Goal: Task Accomplishment & Management: Complete application form

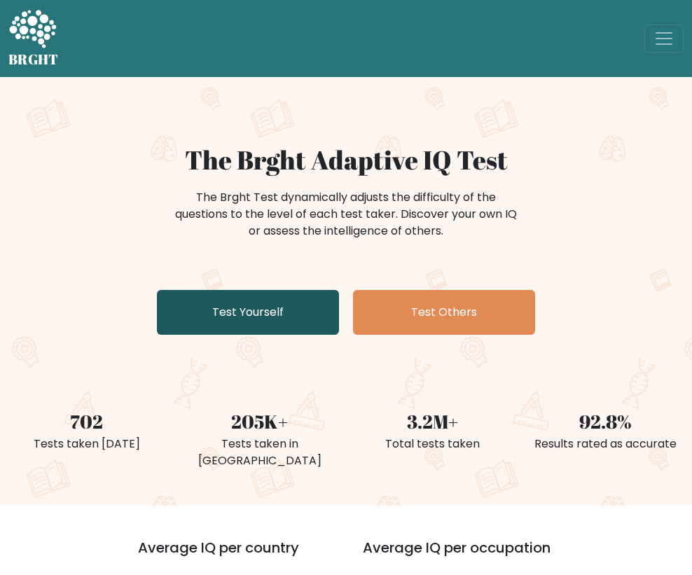
click at [263, 294] on link "Test Yourself" at bounding box center [248, 312] width 182 height 45
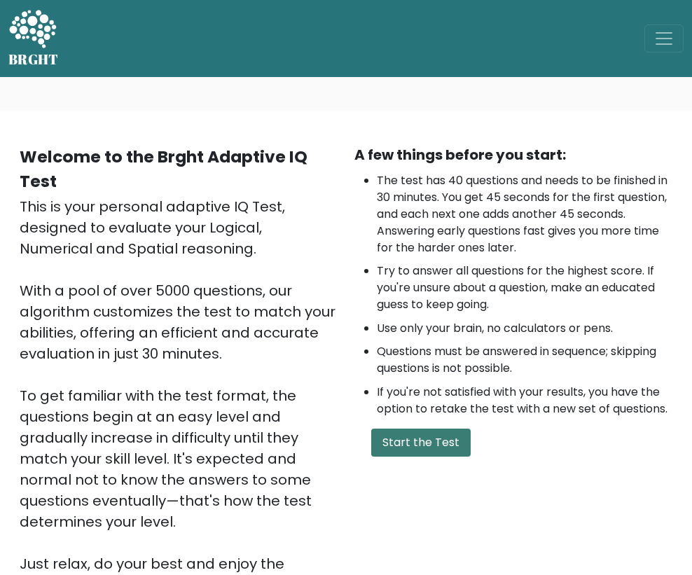
click at [427, 457] on button "Start the Test" at bounding box center [420, 443] width 99 height 28
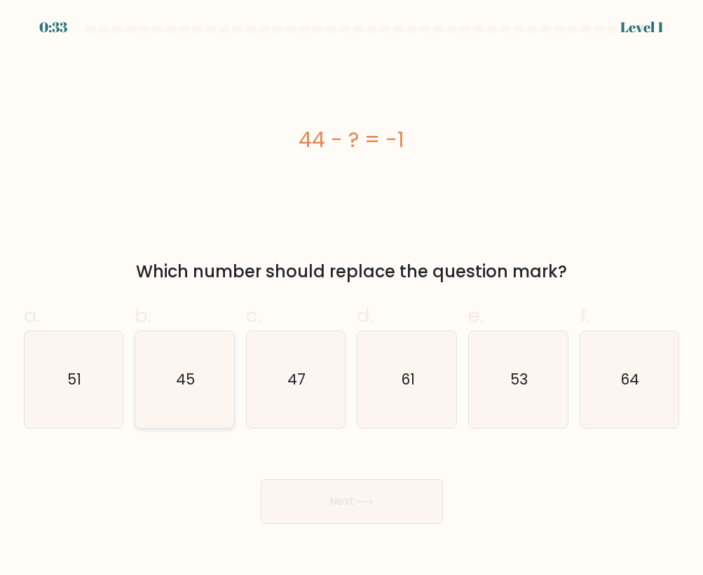
click at [184, 380] on text "45" at bounding box center [185, 379] width 19 height 20
click at [352, 297] on input "b. 45" at bounding box center [352, 292] width 1 height 9
radio input "true"
click at [296, 491] on button "Next" at bounding box center [352, 501] width 182 height 45
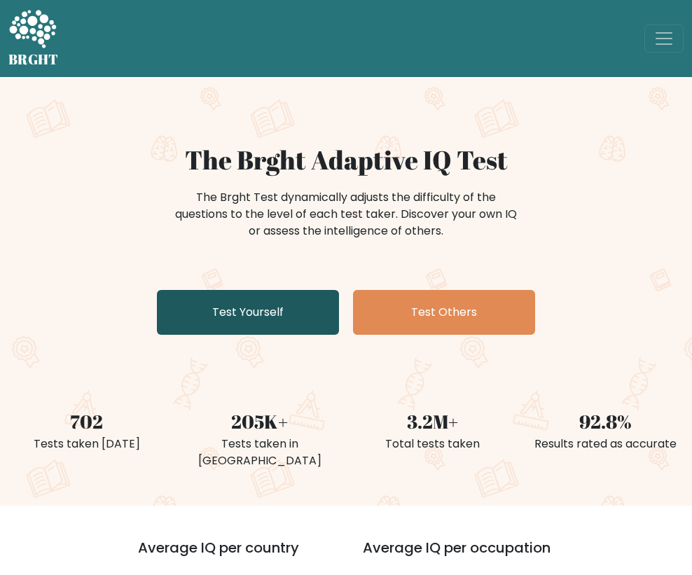
click at [238, 300] on link "Test Yourself" at bounding box center [248, 312] width 182 height 45
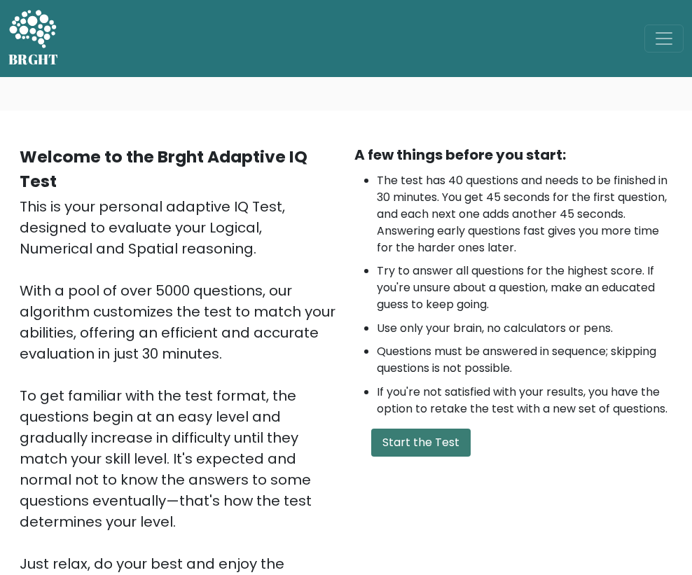
click at [434, 457] on button "Start the Test" at bounding box center [420, 443] width 99 height 28
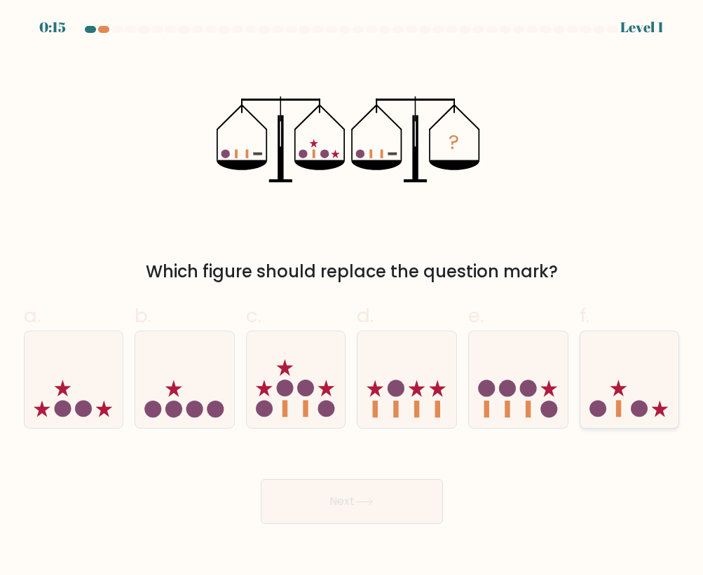
click at [602, 401] on icon at bounding box center [629, 379] width 99 height 82
click at [352, 297] on input "f." at bounding box center [352, 292] width 1 height 9
radio input "true"
click at [375, 495] on button "Next" at bounding box center [352, 501] width 182 height 45
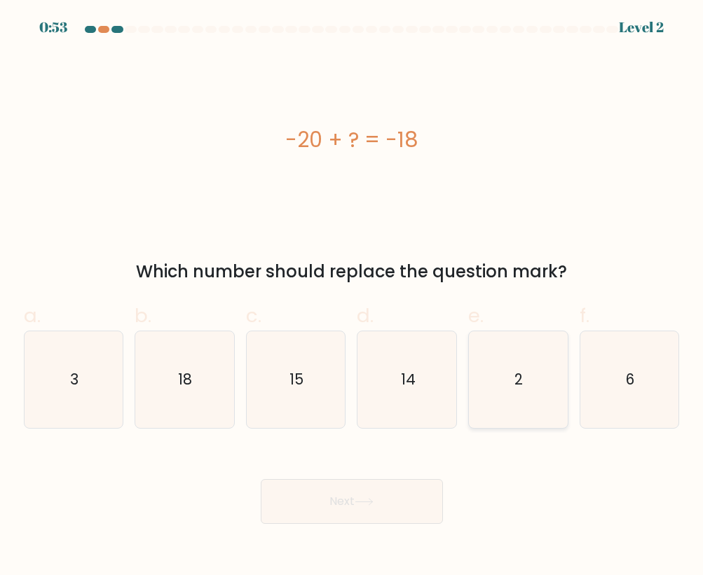
click at [527, 383] on icon "2" at bounding box center [517, 379] width 97 height 97
click at [352, 297] on input "e. 2" at bounding box center [352, 292] width 1 height 9
radio input "true"
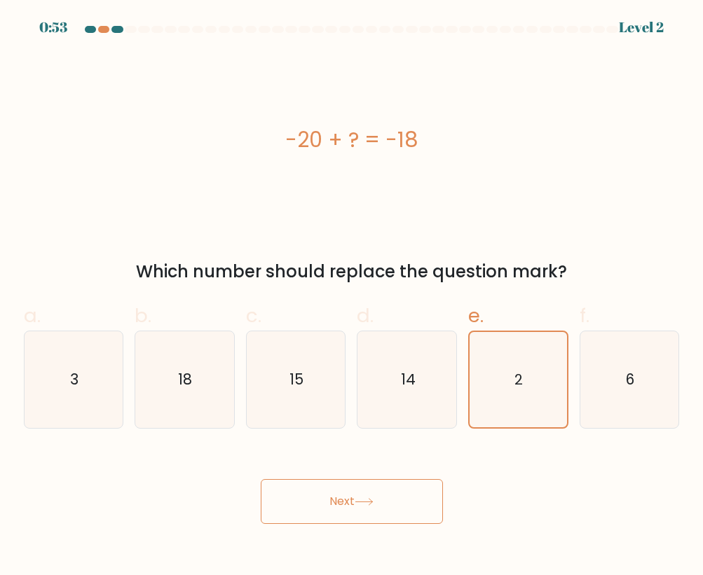
click at [361, 494] on button "Next" at bounding box center [352, 501] width 182 height 45
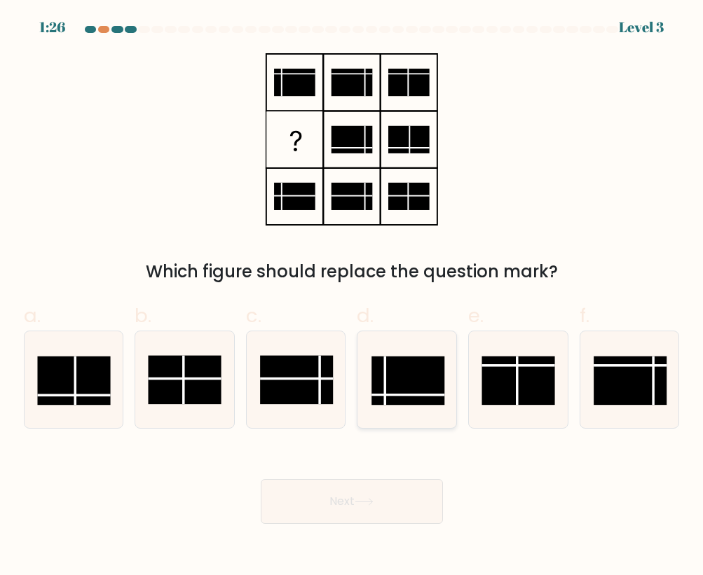
click at [368, 400] on icon at bounding box center [407, 379] width 97 height 97
click at [352, 297] on input "d." at bounding box center [352, 292] width 1 height 9
radio input "true"
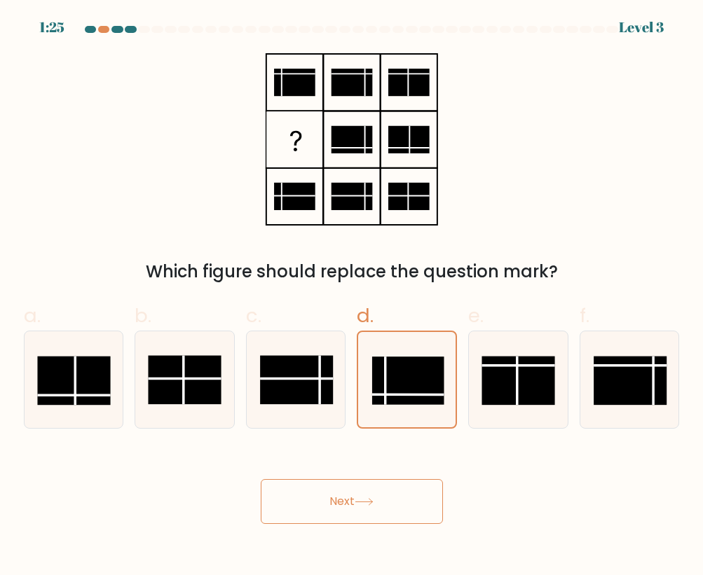
click at [312, 503] on button "Next" at bounding box center [352, 501] width 182 height 45
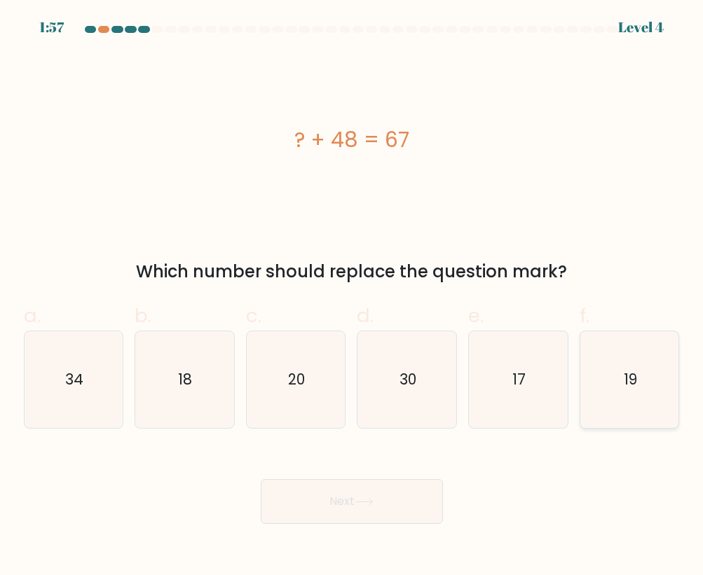
click at [598, 332] on icon "19" at bounding box center [629, 379] width 97 height 97
click at [352, 297] on input "f. 19" at bounding box center [352, 292] width 1 height 9
radio input "true"
click at [406, 505] on button "Next" at bounding box center [352, 501] width 182 height 45
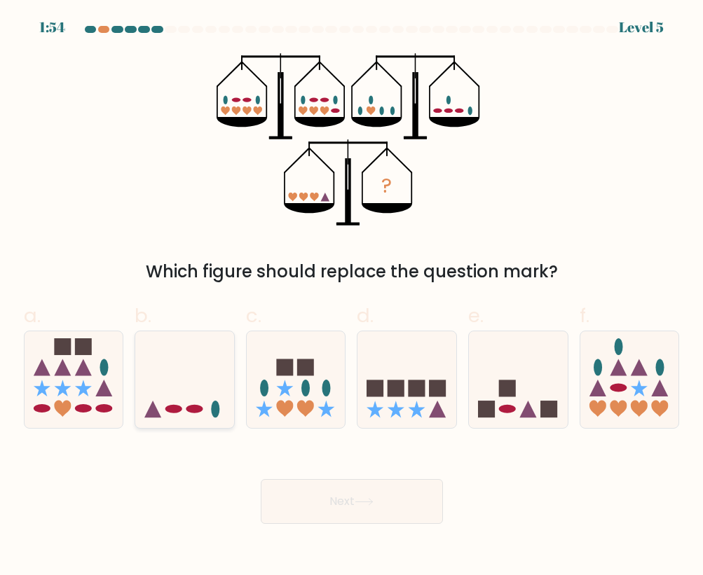
click at [199, 383] on icon at bounding box center [184, 379] width 99 height 82
click at [352, 297] on input "b." at bounding box center [352, 292] width 1 height 9
radio input "true"
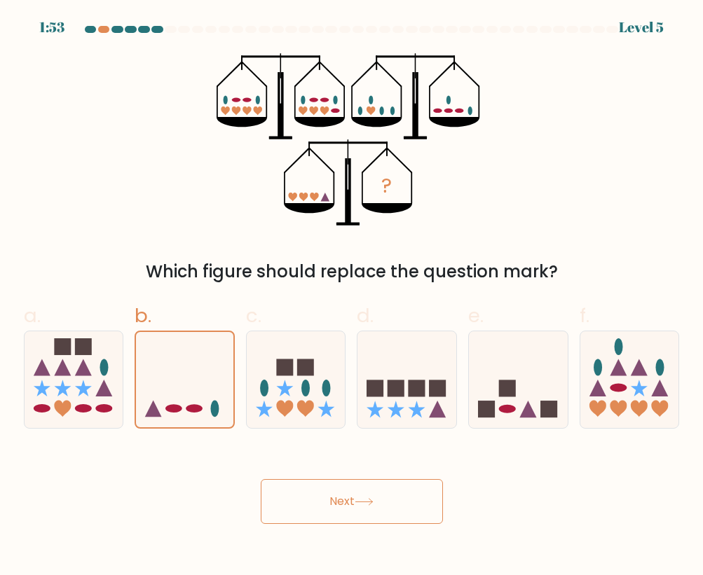
click at [340, 502] on button "Next" at bounding box center [352, 501] width 182 height 45
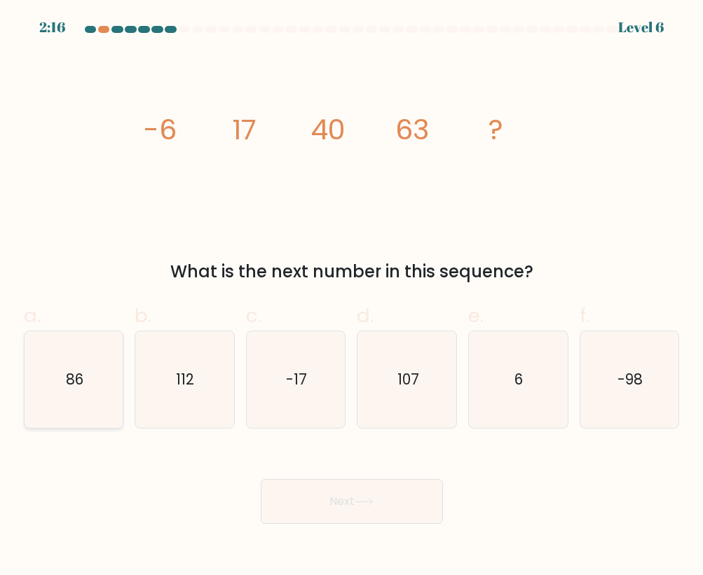
click at [99, 366] on icon "86" at bounding box center [73, 379] width 97 height 97
click at [352, 297] on input "a. 86" at bounding box center [352, 292] width 1 height 9
radio input "true"
click at [340, 486] on button "Next" at bounding box center [352, 501] width 182 height 45
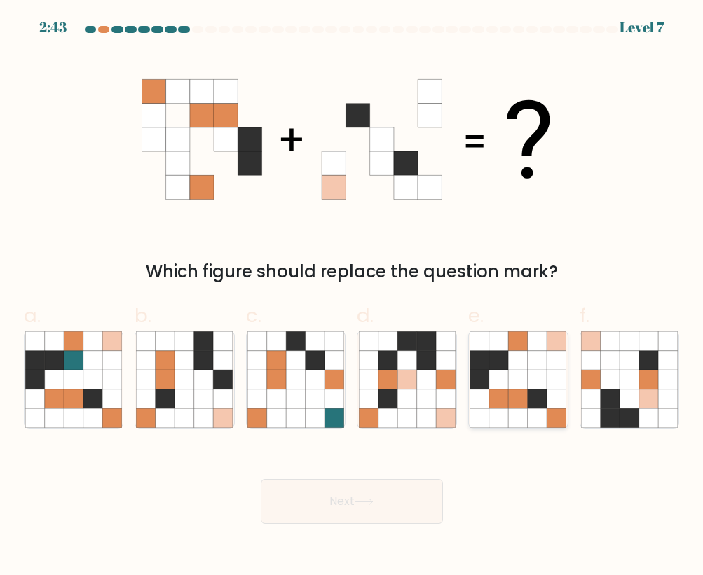
click at [542, 389] on icon at bounding box center [536, 398] width 19 height 19
click at [352, 297] on input "e." at bounding box center [352, 292] width 1 height 9
radio input "true"
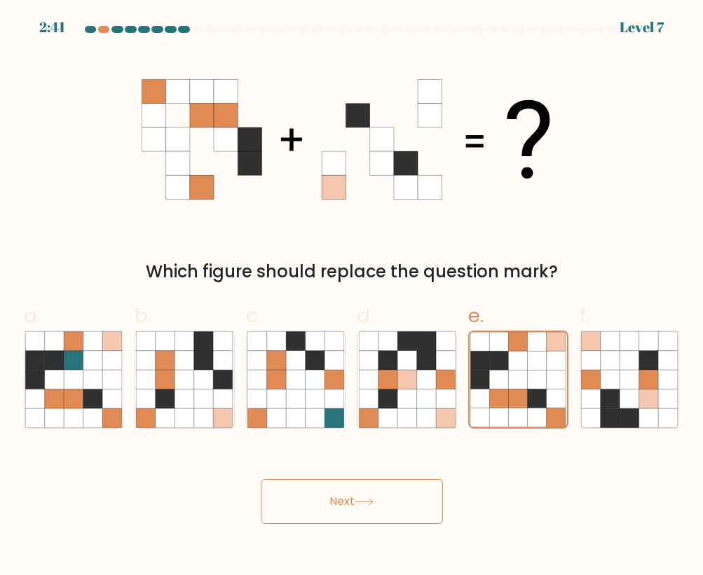
click at [385, 512] on button "Next" at bounding box center [352, 501] width 182 height 45
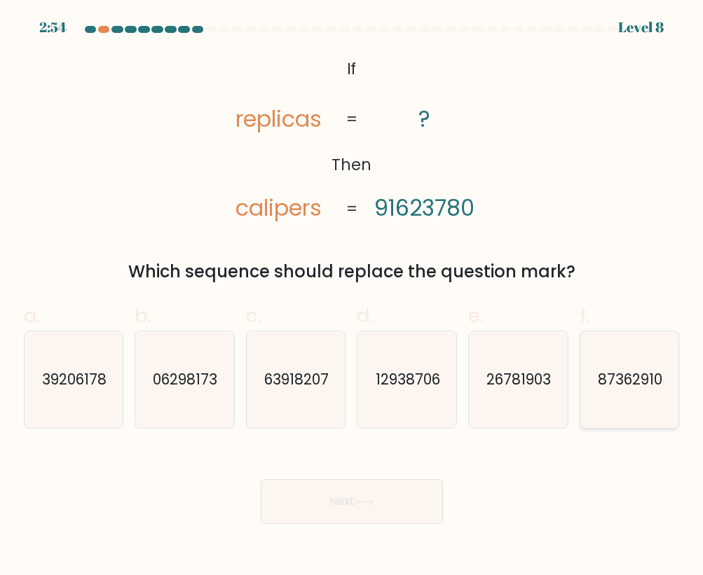
click at [607, 352] on icon "87362910" at bounding box center [629, 379] width 97 height 97
click at [352, 297] on input "f. 87362910" at bounding box center [352, 292] width 1 height 9
radio input "true"
click at [413, 483] on button "Next" at bounding box center [352, 501] width 182 height 45
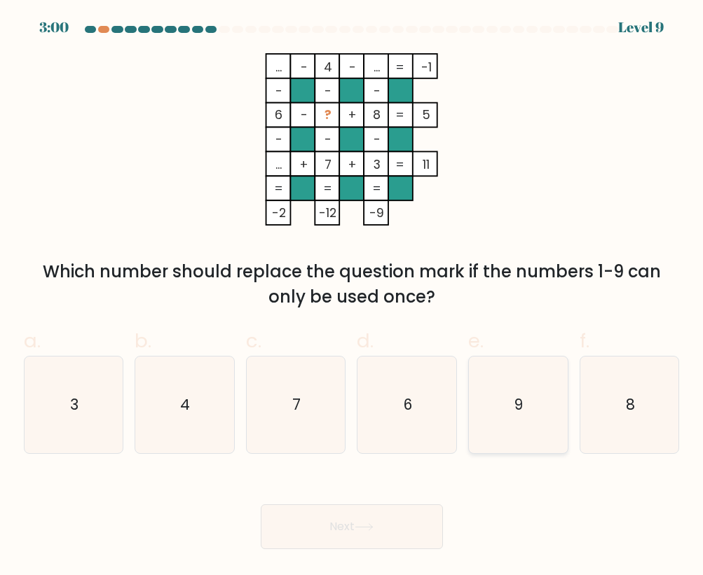
click at [548, 401] on icon "9" at bounding box center [517, 405] width 97 height 97
click at [352, 297] on input "e. 9" at bounding box center [352, 292] width 1 height 9
radio input "true"
click at [419, 530] on button "Next" at bounding box center [352, 526] width 182 height 45
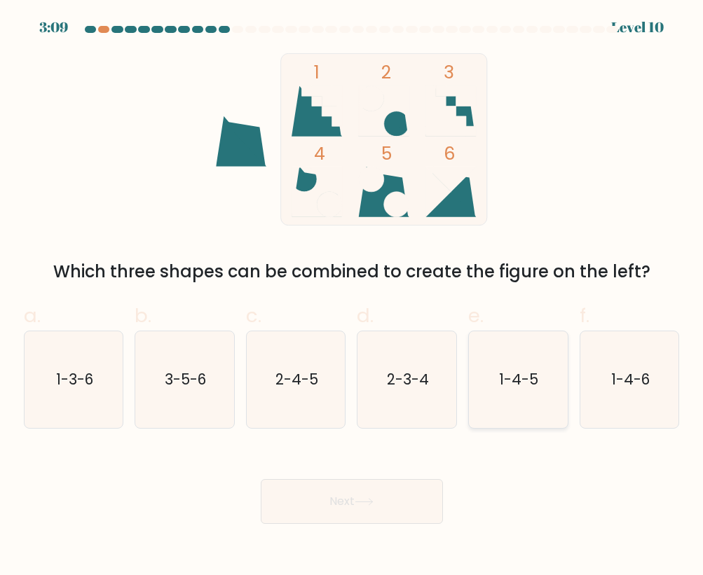
click at [501, 382] on text "1-4-5" at bounding box center [518, 379] width 39 height 20
click at [352, 297] on input "e. 1-4-5" at bounding box center [352, 292] width 1 height 9
radio input "true"
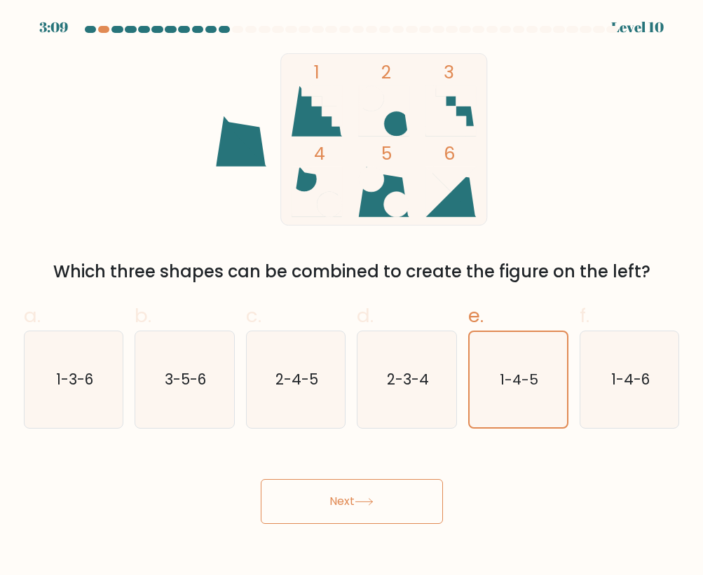
click at [418, 516] on button "Next" at bounding box center [352, 501] width 182 height 45
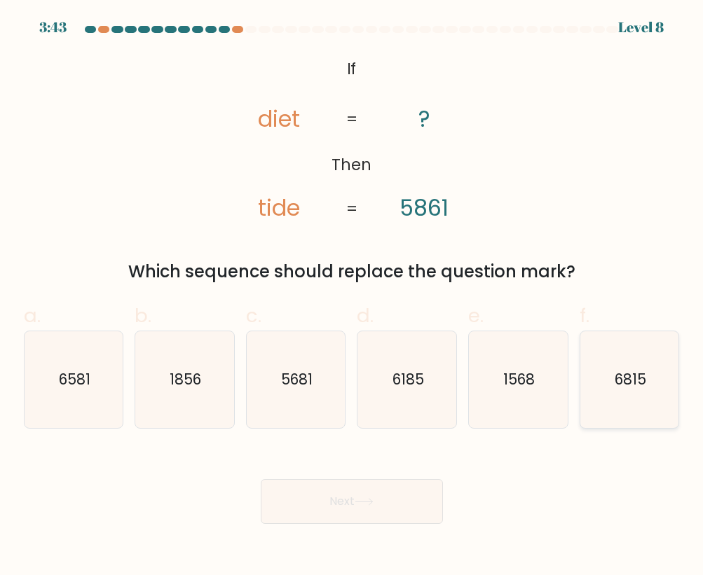
click at [623, 384] on text "6815" at bounding box center [630, 379] width 32 height 20
click at [352, 297] on input "f. 6815" at bounding box center [352, 292] width 1 height 9
radio input "true"
click at [352, 507] on button "Next" at bounding box center [352, 501] width 182 height 45
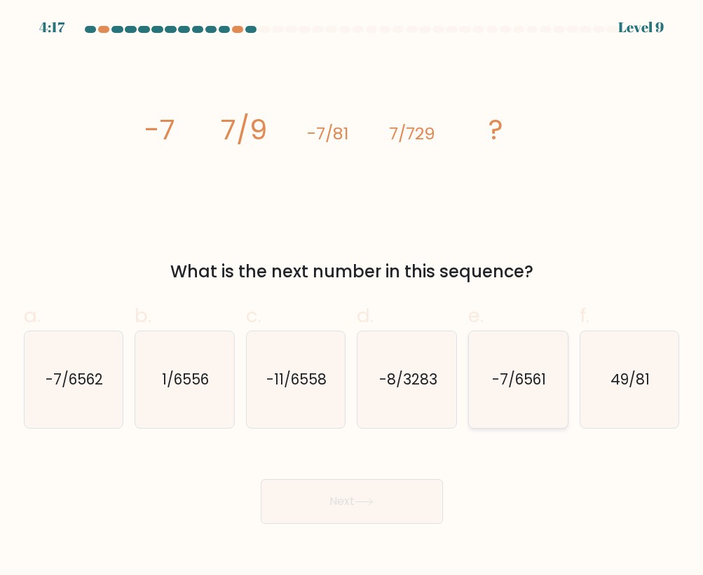
click at [521, 378] on text "-7/6561" at bounding box center [519, 379] width 54 height 20
click at [352, 297] on input "e. -7/6561" at bounding box center [352, 292] width 1 height 9
radio input "true"
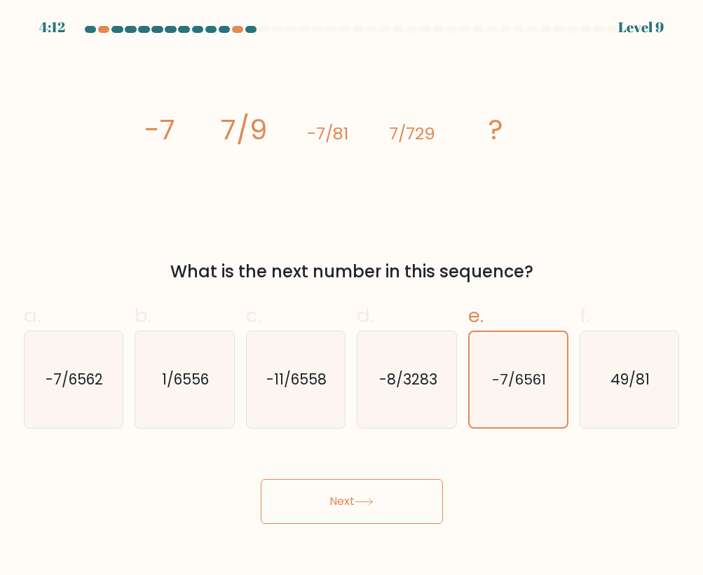
click at [292, 502] on button "Next" at bounding box center [352, 501] width 182 height 45
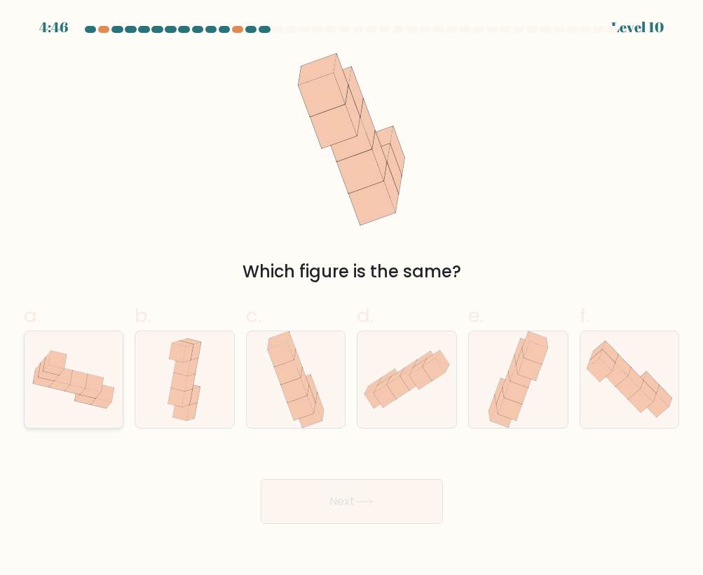
click at [108, 411] on icon at bounding box center [74, 380] width 99 height 74
click at [352, 297] on input "a." at bounding box center [352, 292] width 1 height 9
radio input "true"
click at [284, 512] on button "Next" at bounding box center [352, 501] width 182 height 45
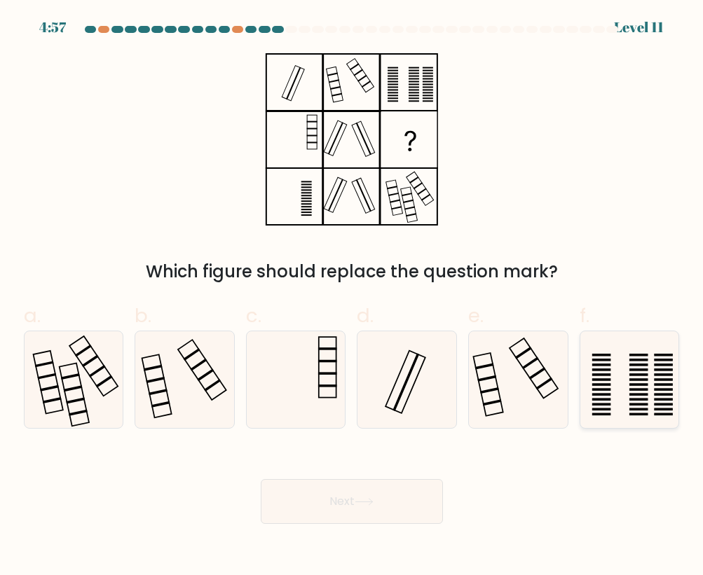
click at [668, 356] on icon at bounding box center [629, 379] width 97 height 97
click at [352, 297] on input "f." at bounding box center [352, 292] width 1 height 9
radio input "true"
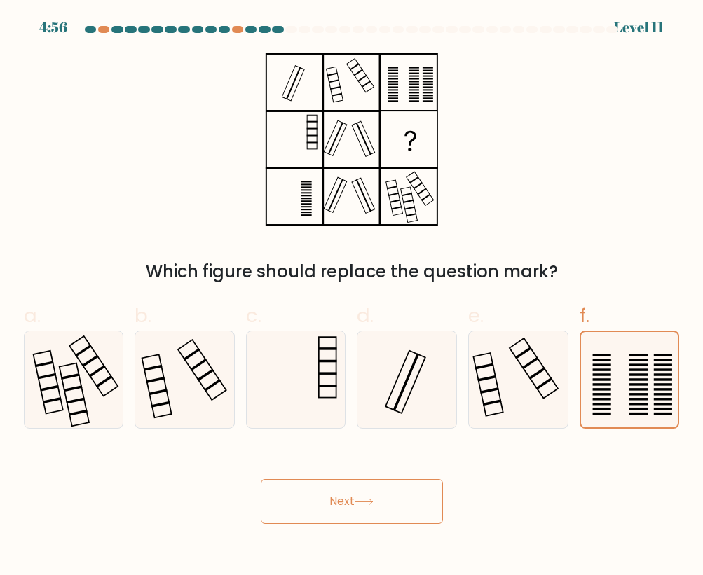
click at [409, 501] on button "Next" at bounding box center [352, 501] width 182 height 45
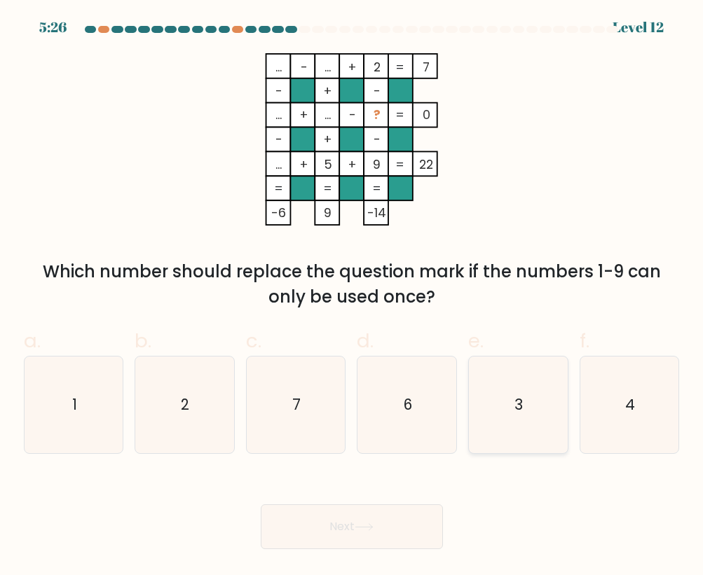
click at [533, 389] on icon "3" at bounding box center [517, 405] width 97 height 97
click at [352, 297] on input "e. 3" at bounding box center [352, 292] width 1 height 9
radio input "true"
click at [401, 525] on button "Next" at bounding box center [352, 526] width 182 height 45
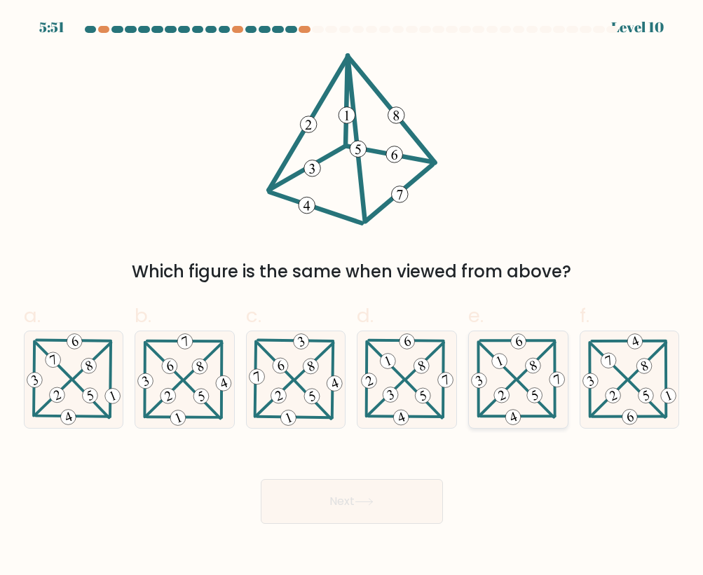
click at [536, 389] on 704 at bounding box center [535, 395] width 20 height 20
click at [352, 297] on input "e." at bounding box center [352, 292] width 1 height 9
radio input "true"
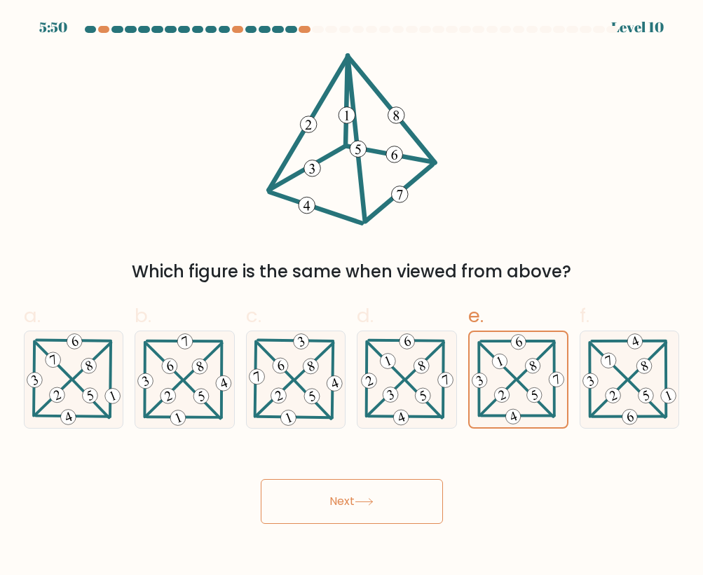
click at [405, 499] on button "Next" at bounding box center [352, 501] width 182 height 45
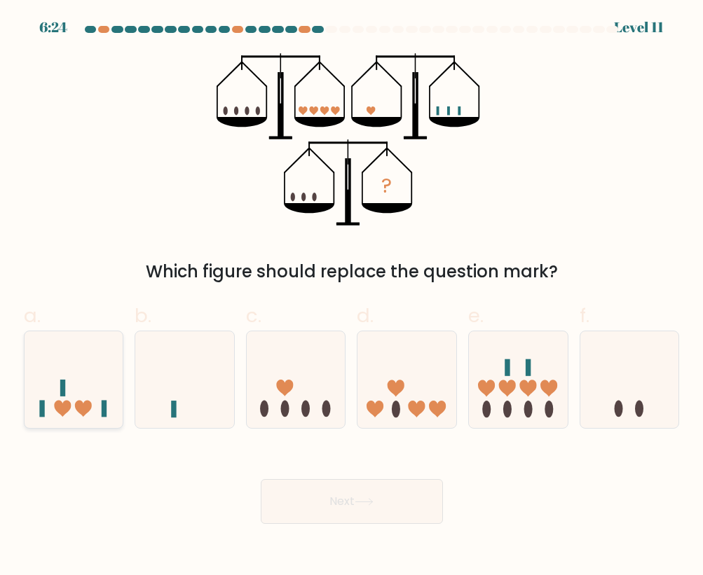
click at [69, 395] on icon at bounding box center [74, 379] width 99 height 82
click at [352, 297] on input "a." at bounding box center [352, 292] width 1 height 9
radio input "true"
click at [315, 511] on button "Next" at bounding box center [352, 501] width 182 height 45
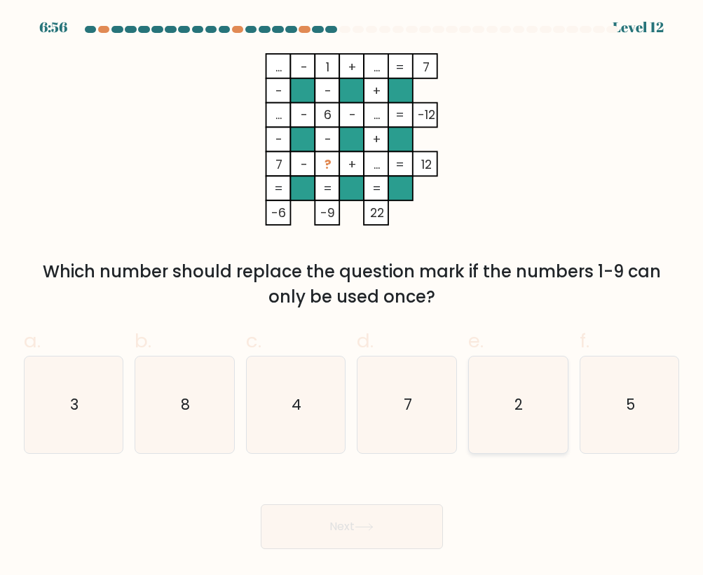
click at [516, 396] on text "2" at bounding box center [519, 404] width 8 height 20
click at [352, 297] on input "e. 2" at bounding box center [352, 292] width 1 height 9
radio input "true"
click at [349, 532] on button "Next" at bounding box center [352, 526] width 182 height 45
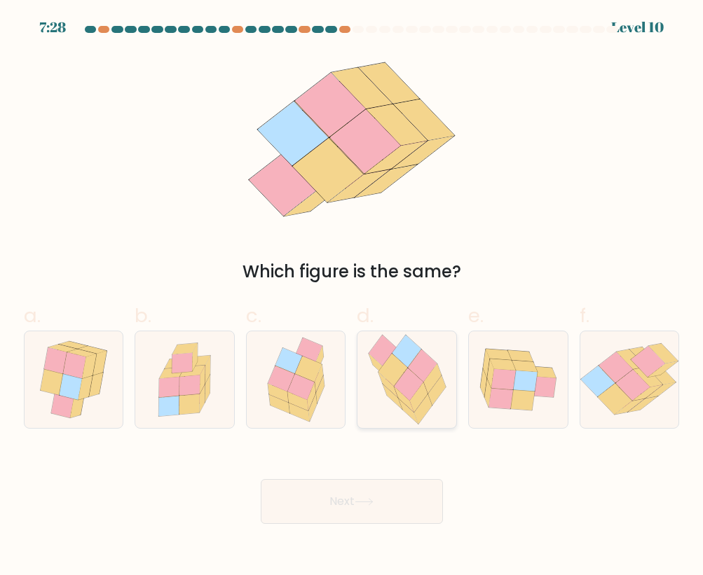
click at [402, 383] on icon at bounding box center [408, 384] width 29 height 33
click at [352, 297] on input "d." at bounding box center [352, 292] width 1 height 9
radio input "true"
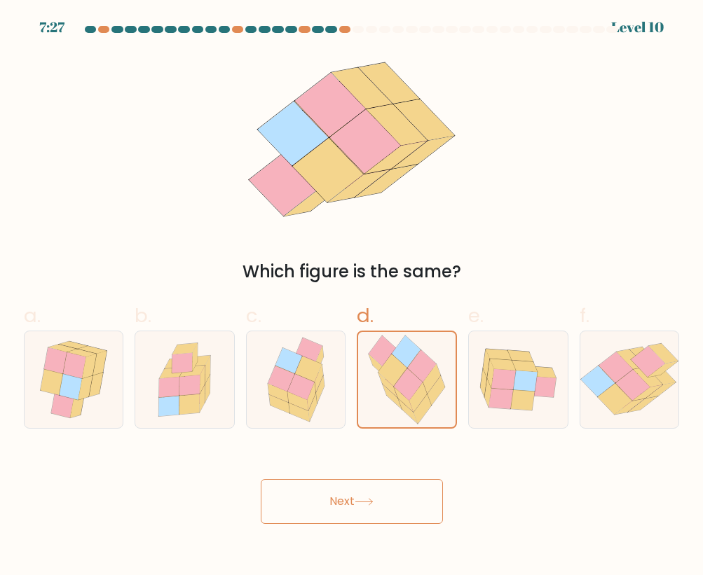
click at [384, 499] on button "Next" at bounding box center [352, 501] width 182 height 45
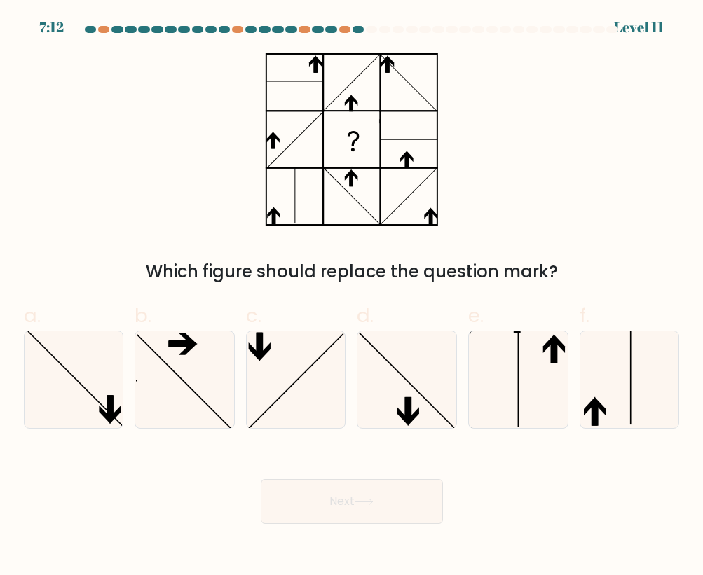
click at [540, 433] on form at bounding box center [351, 275] width 703 height 498
click at [532, 406] on icon at bounding box center [517, 379] width 97 height 97
click at [352, 297] on input "e." at bounding box center [352, 292] width 1 height 9
radio input "true"
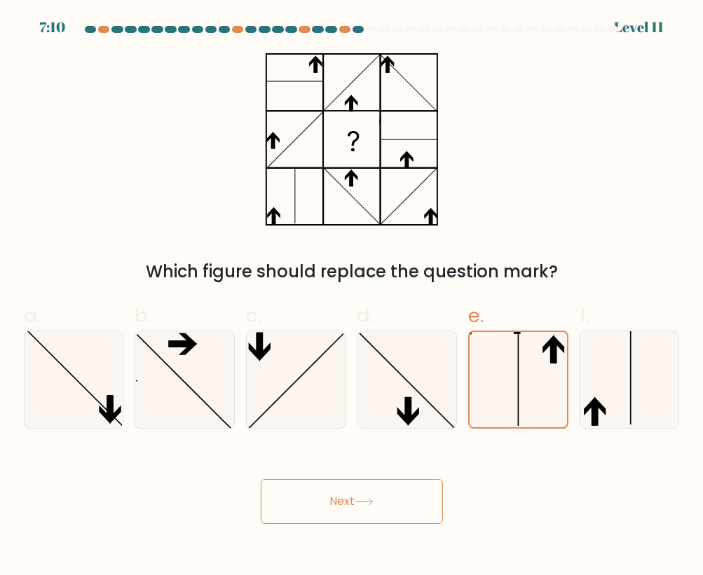
click at [418, 500] on button "Next" at bounding box center [352, 501] width 182 height 45
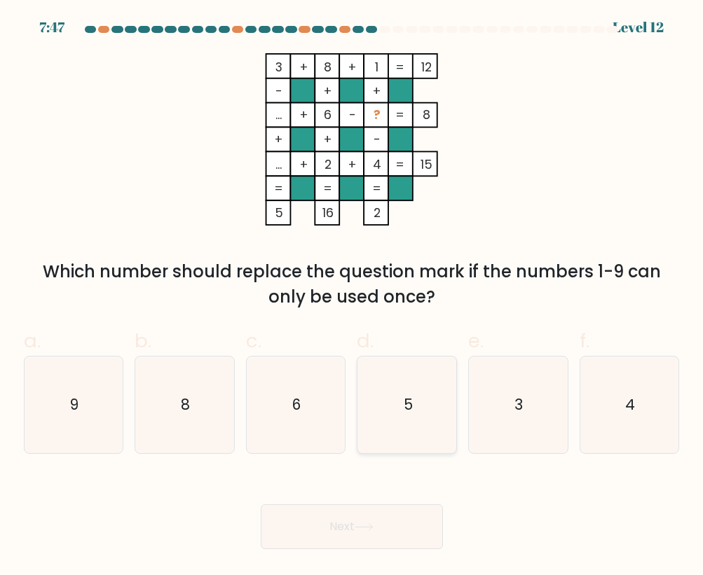
click at [417, 415] on icon "5" at bounding box center [407, 405] width 97 height 97
click at [352, 297] on input "d. 5" at bounding box center [352, 292] width 1 height 9
radio input "true"
click at [404, 509] on button "Next" at bounding box center [352, 526] width 182 height 45
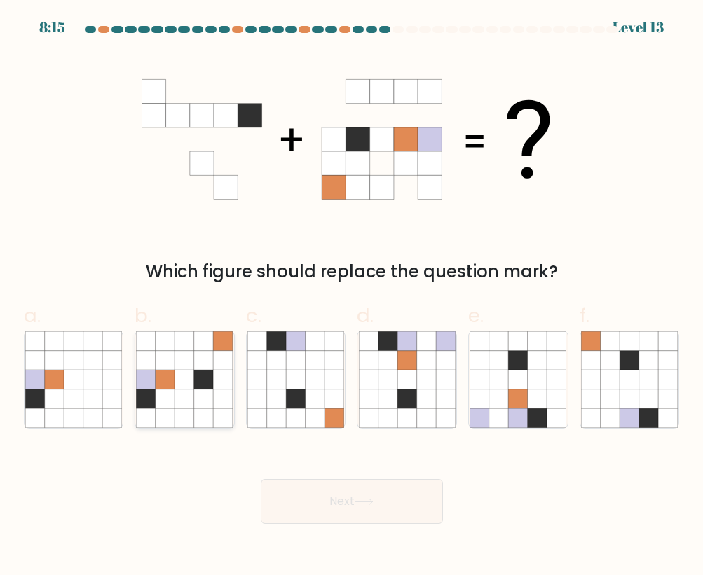
click at [204, 403] on icon at bounding box center [203, 398] width 19 height 19
click at [352, 297] on input "b." at bounding box center [352, 292] width 1 height 9
radio input "true"
click at [328, 516] on button "Next" at bounding box center [352, 501] width 182 height 45
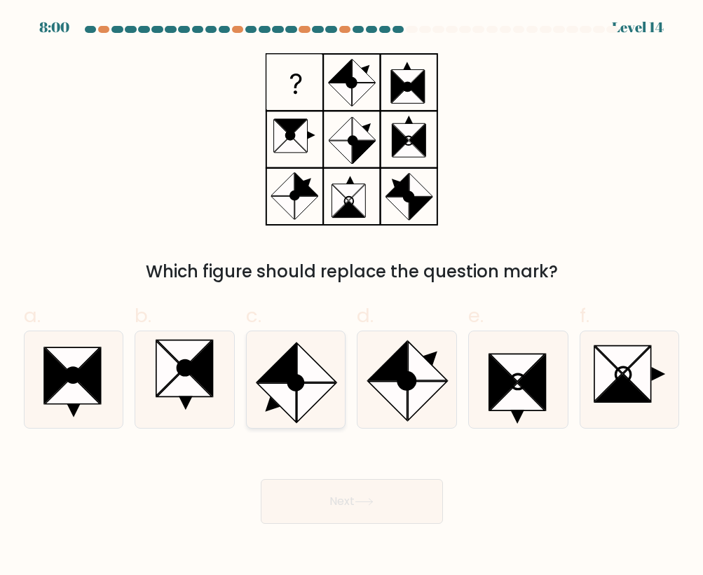
click at [289, 398] on icon at bounding box center [276, 402] width 39 height 39
click at [352, 297] on input "c." at bounding box center [352, 292] width 1 height 9
radio input "true"
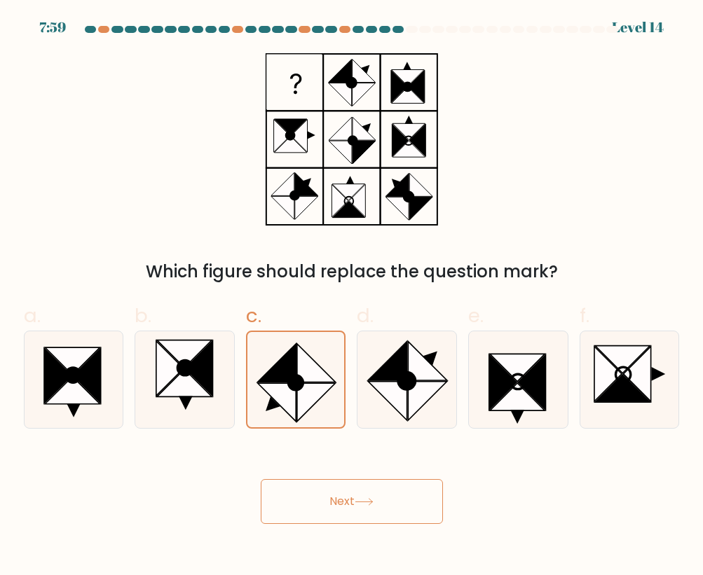
click at [322, 495] on button "Next" at bounding box center [352, 501] width 182 height 45
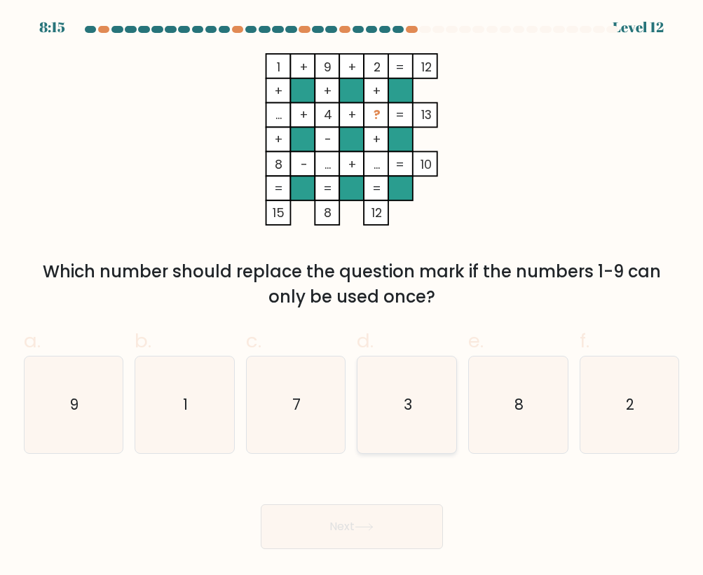
click at [390, 371] on icon "3" at bounding box center [407, 405] width 97 height 97
click at [352, 297] on input "d. 3" at bounding box center [352, 292] width 1 height 9
radio input "true"
click at [404, 509] on button "Next" at bounding box center [352, 526] width 182 height 45
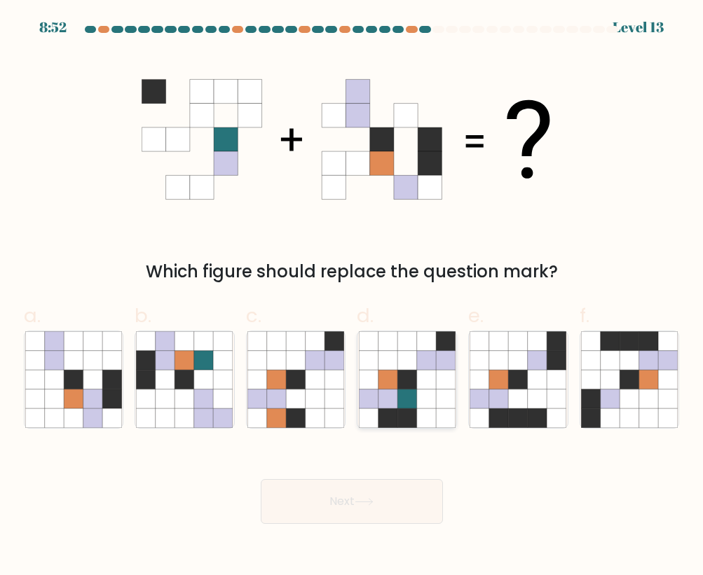
click at [413, 389] on icon at bounding box center [406, 398] width 19 height 19
click at [352, 297] on input "d." at bounding box center [352, 292] width 1 height 9
radio input "true"
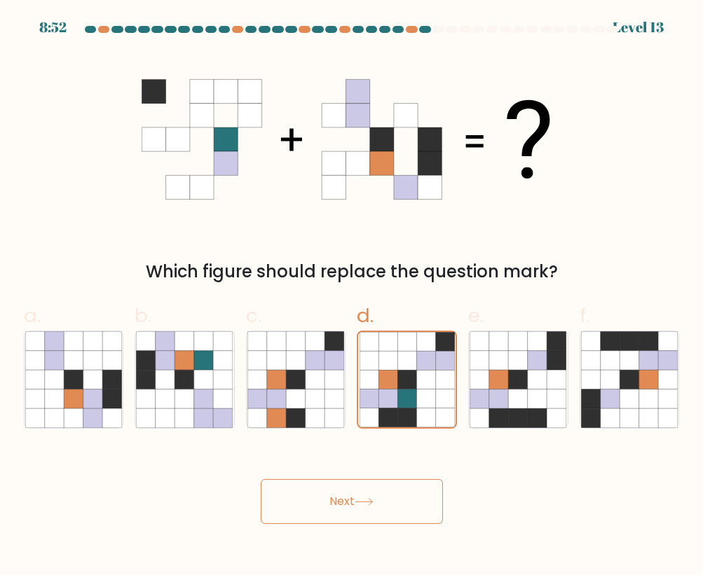
click at [407, 526] on body "8:52 Level 13" at bounding box center [351, 287] width 703 height 575
click at [403, 491] on button "Next" at bounding box center [352, 501] width 182 height 45
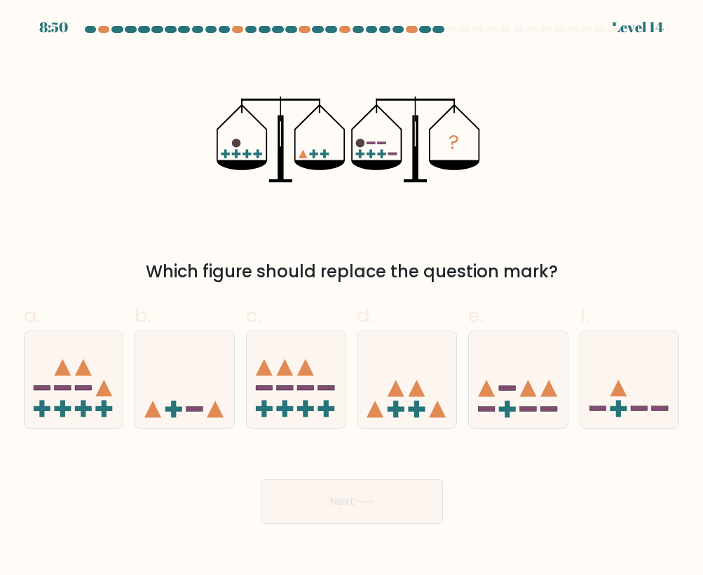
click at [382, 507] on button "Next" at bounding box center [352, 501] width 182 height 45
click at [621, 374] on icon at bounding box center [629, 379] width 99 height 82
click at [352, 297] on input "f." at bounding box center [352, 292] width 1 height 9
radio input "true"
click at [420, 507] on button "Next" at bounding box center [352, 501] width 182 height 45
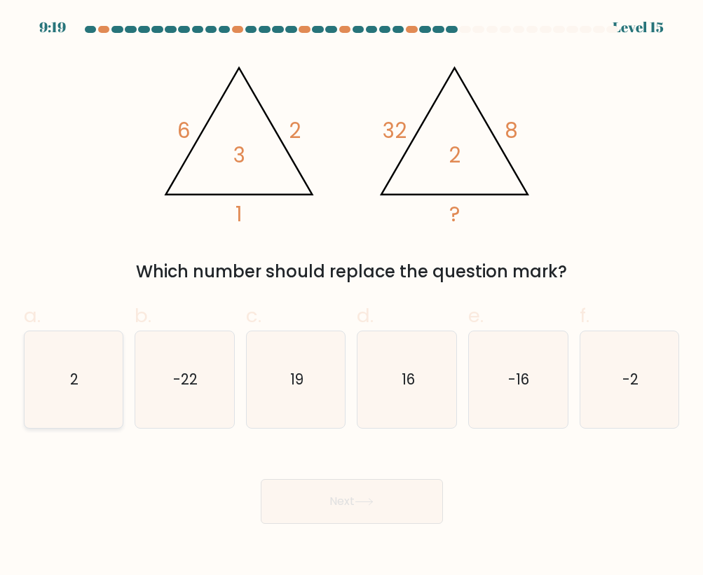
click at [73, 368] on icon "2" at bounding box center [73, 379] width 97 height 97
click at [352, 297] on input "a. 2" at bounding box center [352, 292] width 1 height 9
radio input "true"
click at [307, 510] on button "Next" at bounding box center [352, 501] width 182 height 45
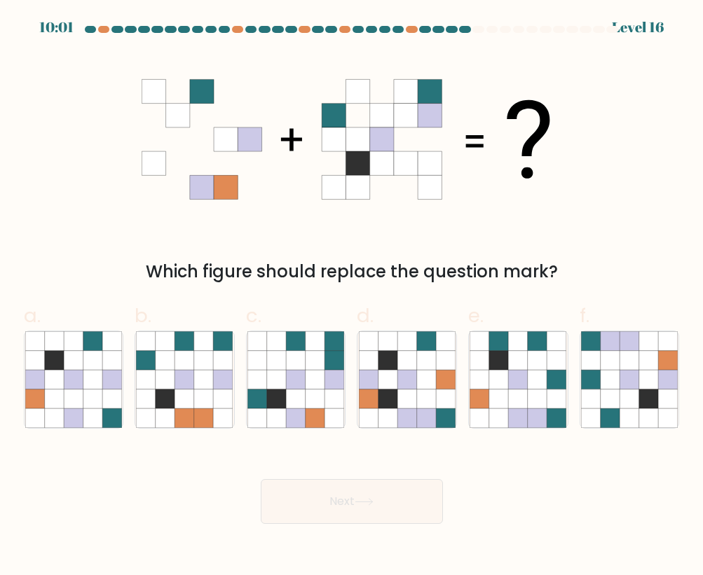
click at [297, 275] on div "Which figure should replace the question mark?" at bounding box center [351, 271] width 639 height 25
click at [488, 410] on icon at bounding box center [479, 417] width 19 height 19
click at [352, 297] on input "e." at bounding box center [352, 292] width 1 height 9
radio input "true"
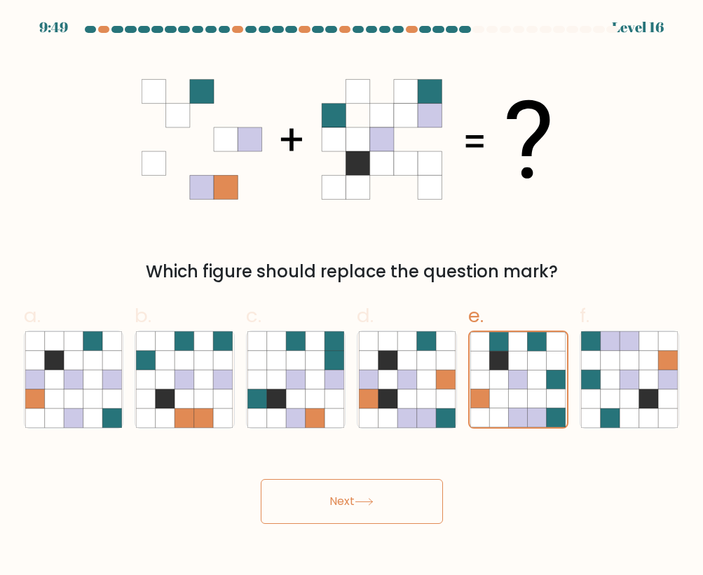
click at [387, 505] on button "Next" at bounding box center [352, 501] width 182 height 45
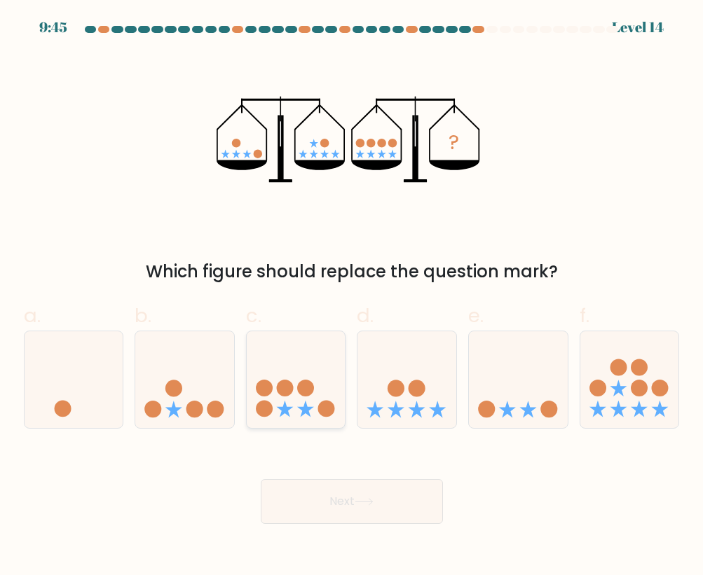
click at [302, 392] on circle at bounding box center [305, 388] width 17 height 17
click at [352, 297] on input "c." at bounding box center [352, 292] width 1 height 9
radio input "true"
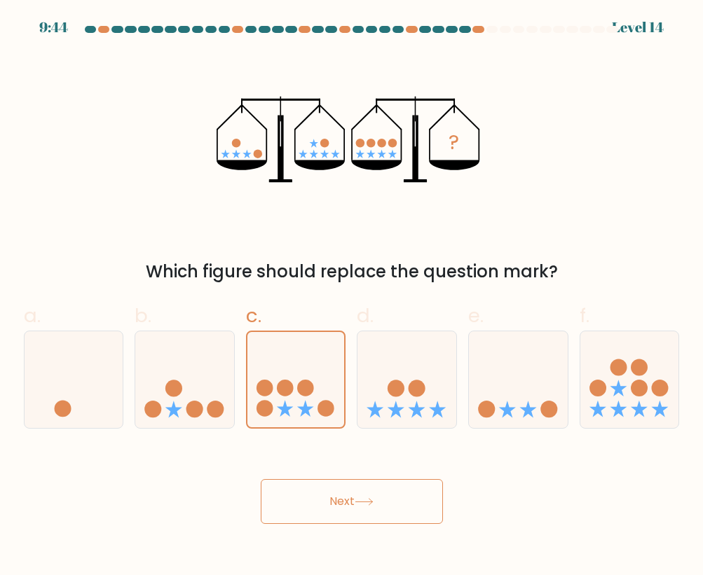
click at [315, 500] on button "Next" at bounding box center [352, 501] width 182 height 45
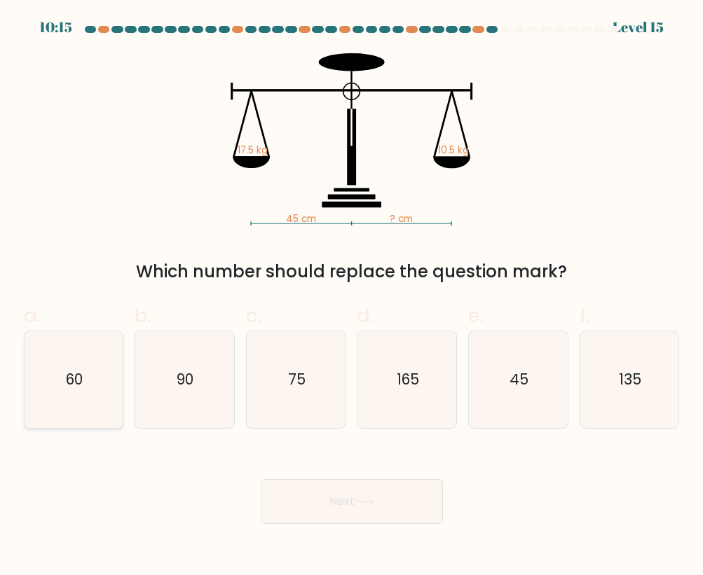
click at [104, 410] on icon "60" at bounding box center [73, 379] width 97 height 97
click at [352, 297] on input "a. 60" at bounding box center [352, 292] width 1 height 9
radio input "true"
click at [297, 513] on button "Next" at bounding box center [352, 501] width 182 height 45
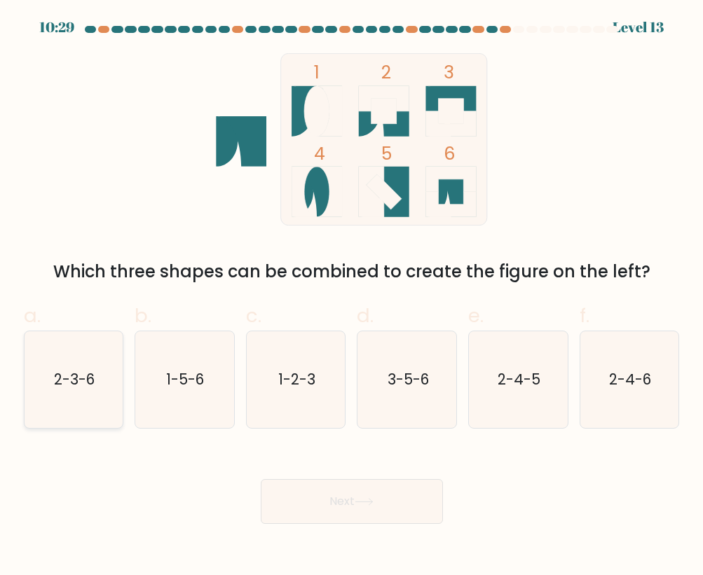
click at [102, 375] on icon "2-3-6" at bounding box center [73, 379] width 97 height 97
click at [352, 297] on input "a. 2-3-6" at bounding box center [352, 292] width 1 height 9
radio input "true"
click at [294, 507] on button "Next" at bounding box center [352, 501] width 182 height 45
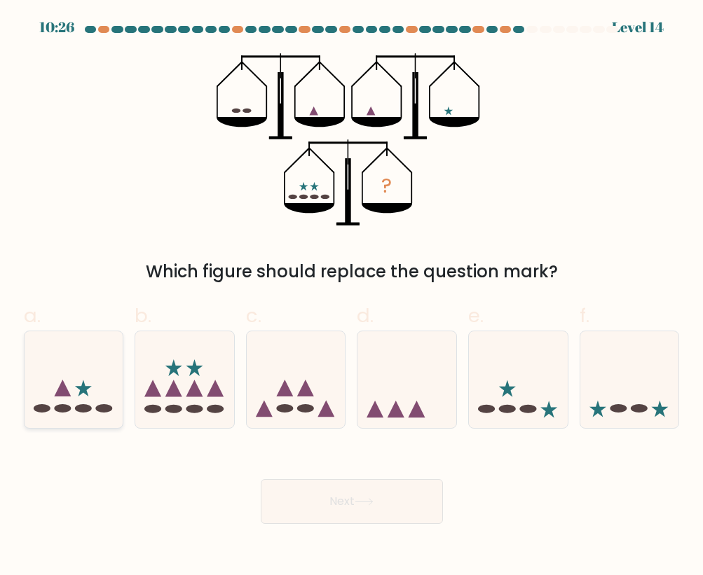
click at [43, 422] on div at bounding box center [74, 380] width 100 height 98
click at [352, 297] on input "a." at bounding box center [352, 292] width 1 height 9
radio input "true"
click at [304, 498] on button "Next" at bounding box center [352, 501] width 182 height 45
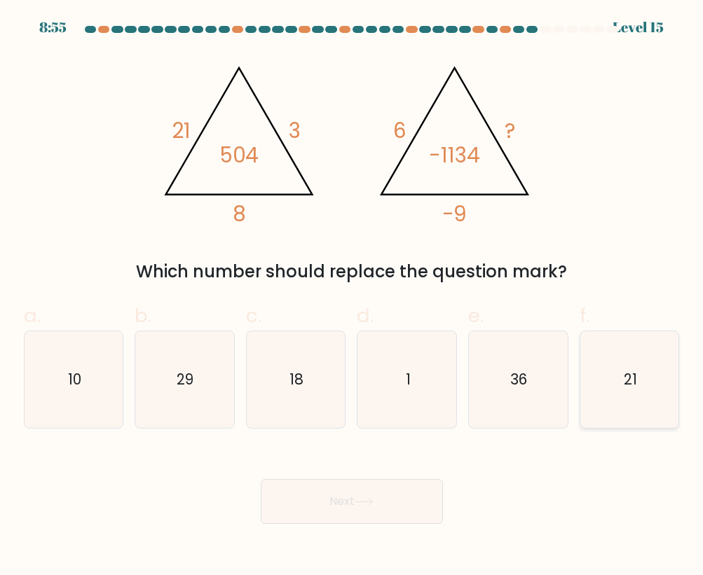
click at [614, 388] on icon "21" at bounding box center [629, 379] width 97 height 97
click at [352, 297] on input "f. 21" at bounding box center [352, 292] width 1 height 9
radio input "true"
click at [350, 510] on button "Next" at bounding box center [352, 501] width 182 height 45
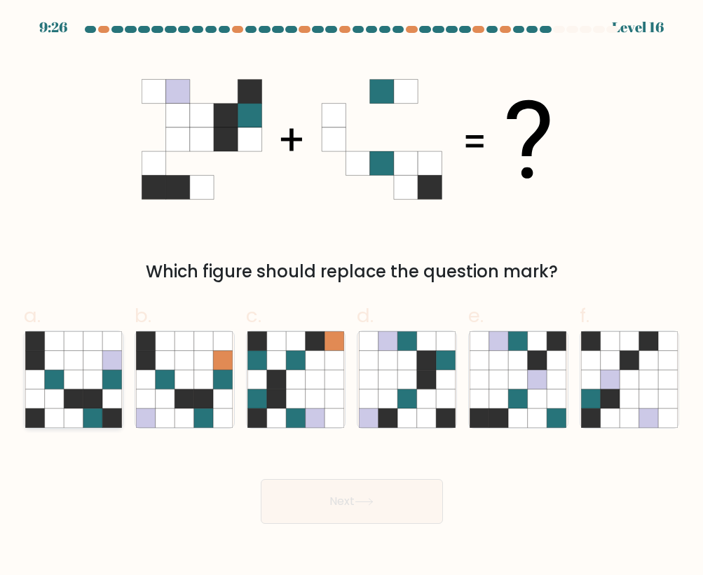
click at [105, 374] on icon at bounding box center [111, 379] width 19 height 19
click at [352, 297] on input "a." at bounding box center [352, 292] width 1 height 9
radio input "true"
click at [319, 510] on button "Next" at bounding box center [352, 501] width 182 height 45
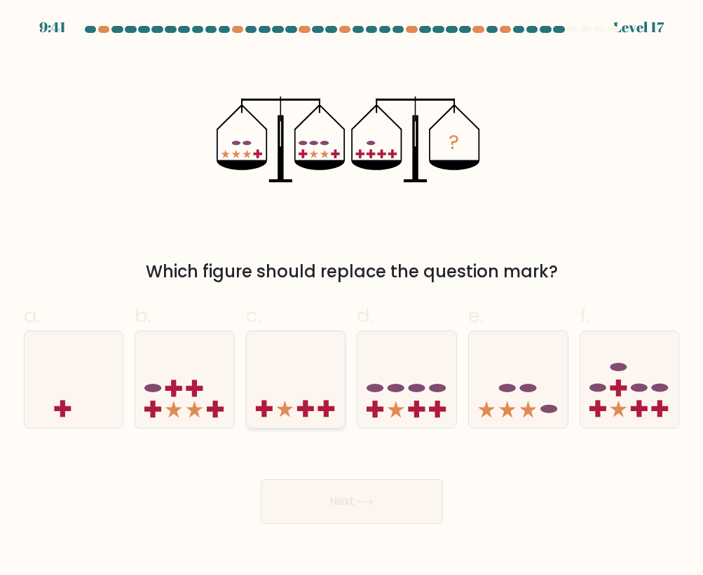
click at [282, 368] on icon at bounding box center [296, 379] width 99 height 82
click at [352, 297] on input "c." at bounding box center [352, 292] width 1 height 9
radio input "true"
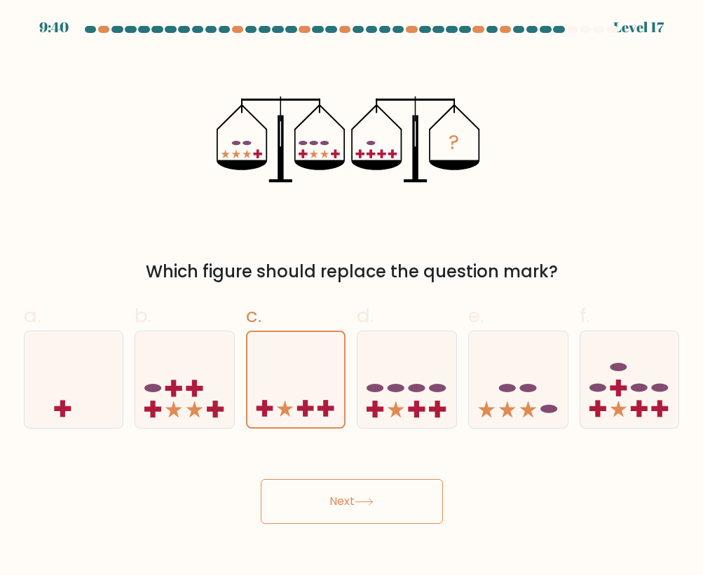
click at [312, 506] on button "Next" at bounding box center [352, 501] width 182 height 45
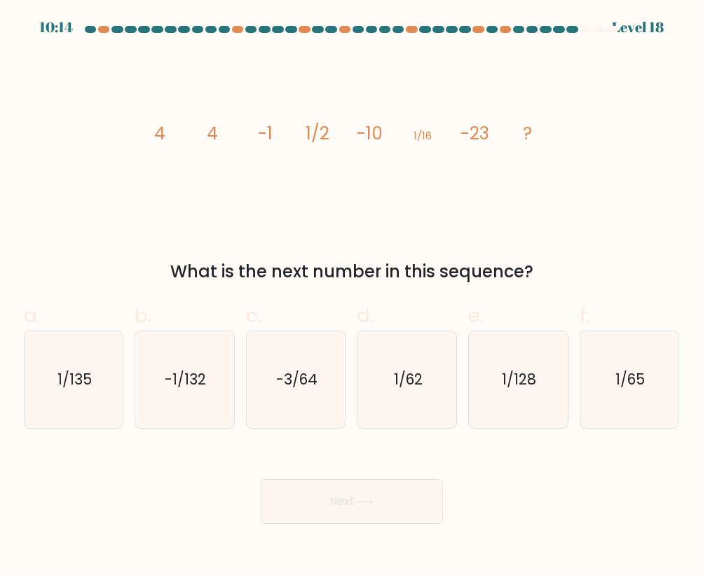
click at [209, 137] on tspan "4" at bounding box center [212, 133] width 11 height 25
click at [505, 377] on text "1/128" at bounding box center [519, 379] width 34 height 20
click at [352, 297] on input "e. 1/128" at bounding box center [352, 292] width 1 height 9
radio input "true"
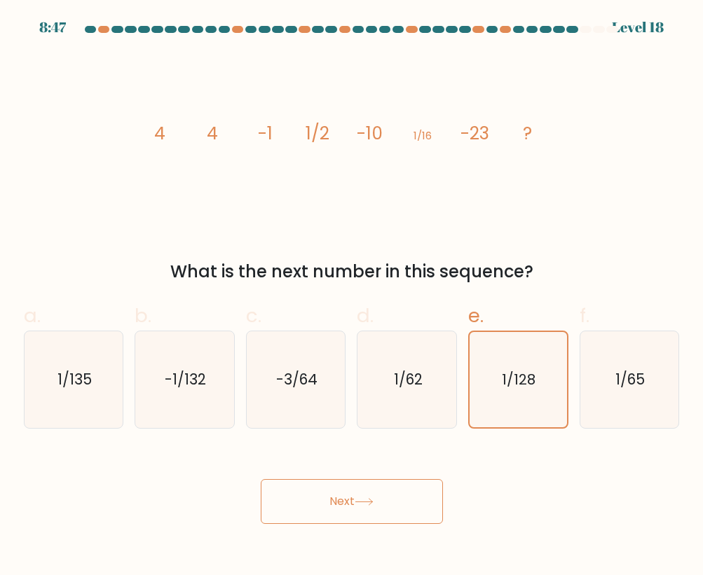
click at [378, 504] on button "Next" at bounding box center [352, 501] width 182 height 45
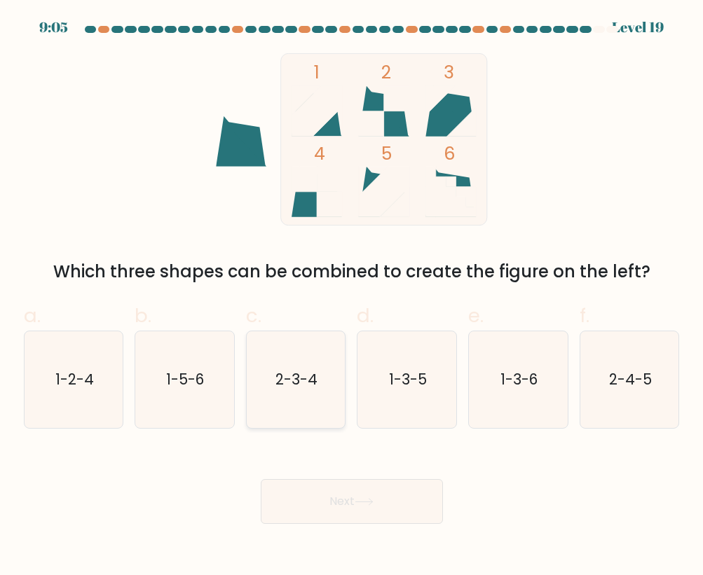
click at [310, 378] on text "2-3-4" at bounding box center [297, 379] width 42 height 20
click at [352, 297] on input "c. 2-3-4" at bounding box center [352, 292] width 1 height 9
radio input "true"
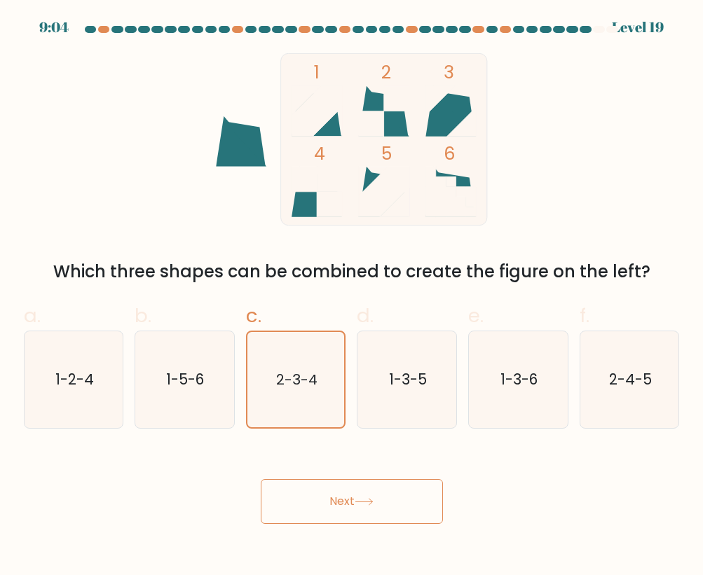
click at [361, 490] on button "Next" at bounding box center [352, 501] width 182 height 45
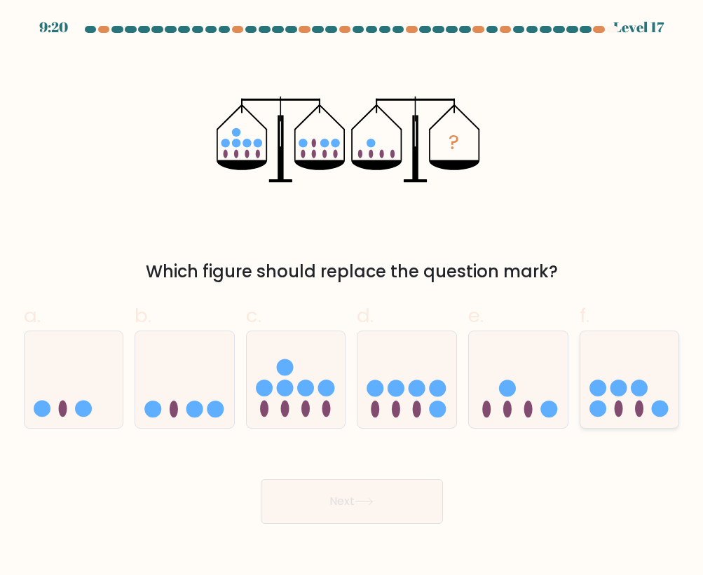
click at [616, 349] on icon at bounding box center [629, 379] width 99 height 82
click at [352, 297] on input "f." at bounding box center [352, 292] width 1 height 9
radio input "true"
click at [415, 498] on button "Next" at bounding box center [352, 501] width 182 height 45
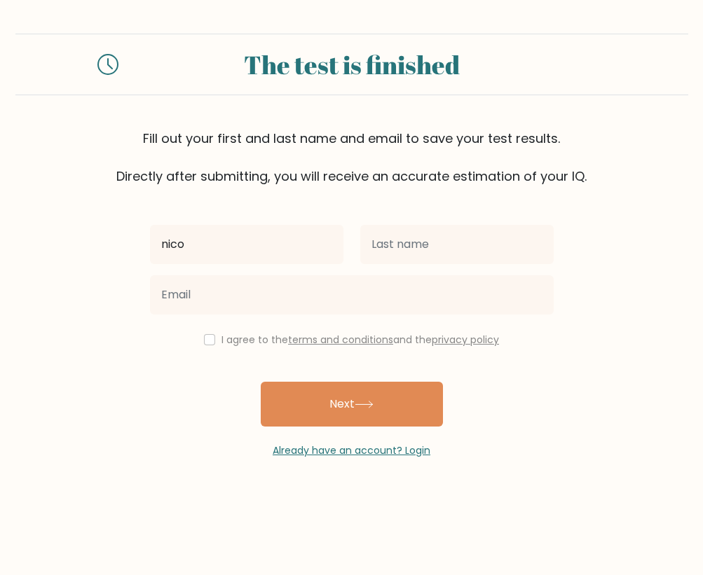
type input "nico"
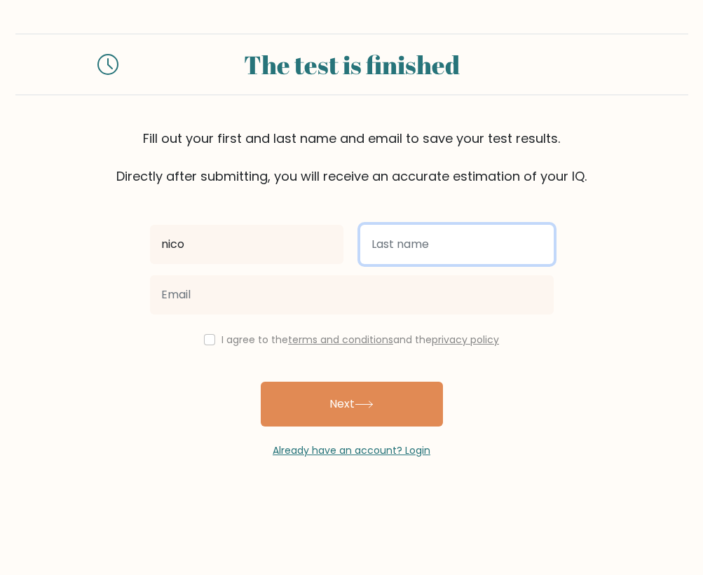
click at [427, 248] on input "text" at bounding box center [456, 244] width 193 height 39
type input "geneciran"
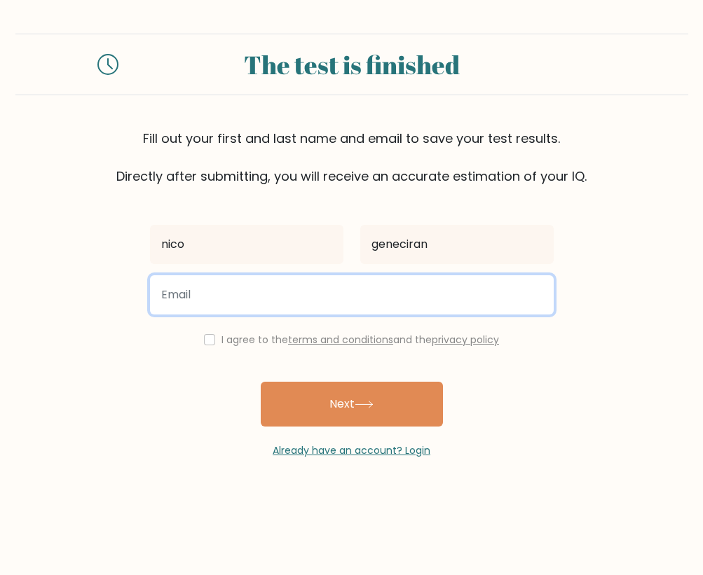
click at [367, 311] on input "email" at bounding box center [351, 294] width 403 height 39
type input "nico.geneciran3@gmail.com"
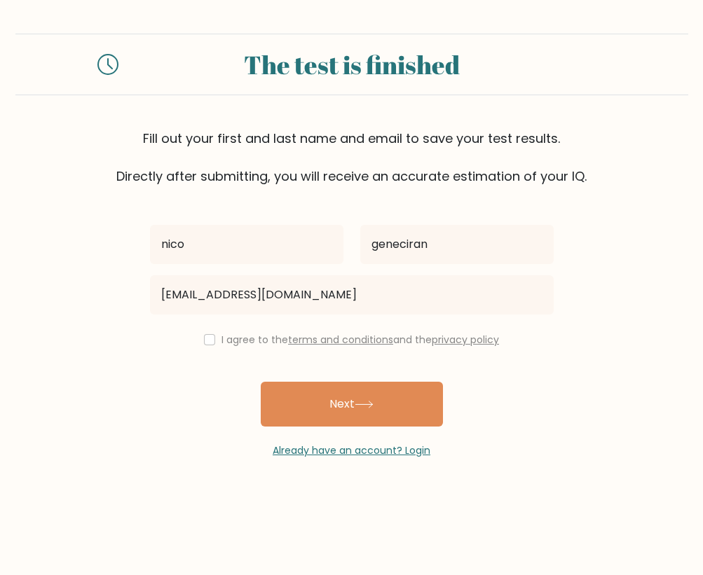
click at [205, 346] on div "I agree to the terms and conditions and the privacy policy" at bounding box center [352, 339] width 420 height 17
click at [204, 338] on input "checkbox" at bounding box center [209, 339] width 11 height 11
checkbox input "true"
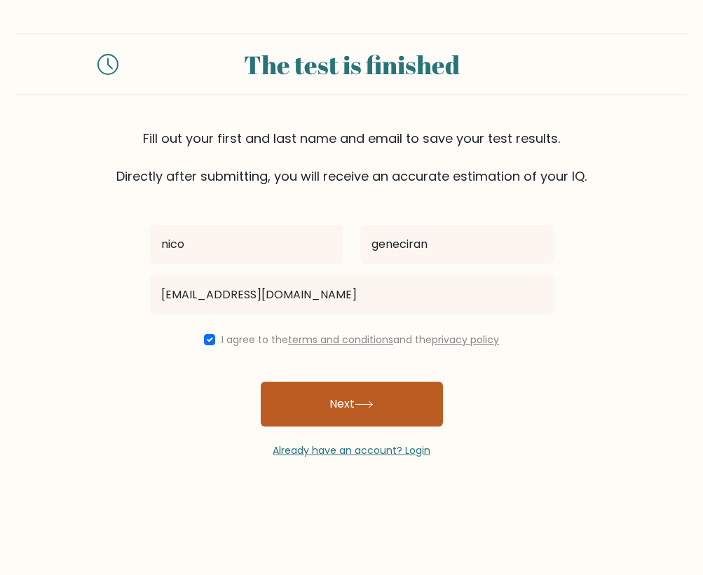
click at [309, 403] on button "Next" at bounding box center [352, 404] width 182 height 45
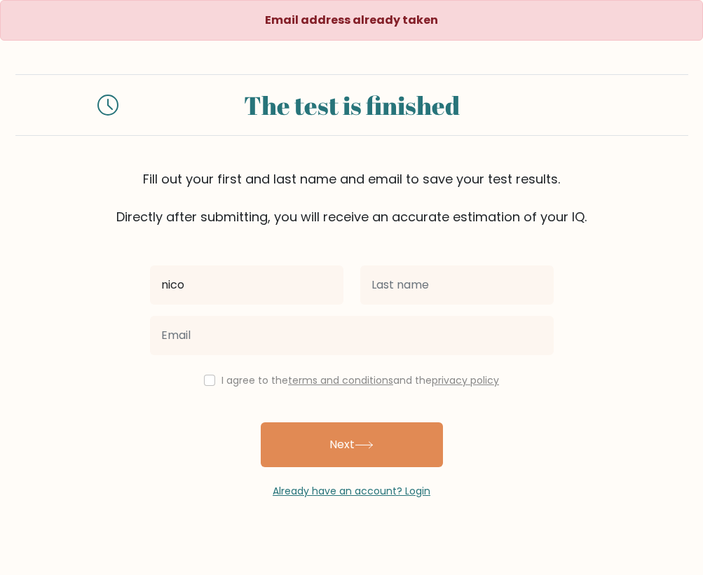
type input "nico"
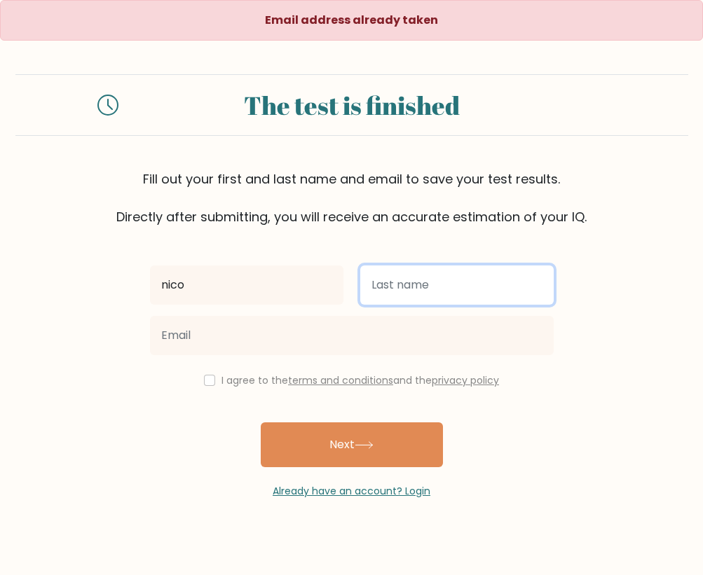
click at [418, 274] on input "text" at bounding box center [456, 284] width 193 height 39
type input "geneciran"
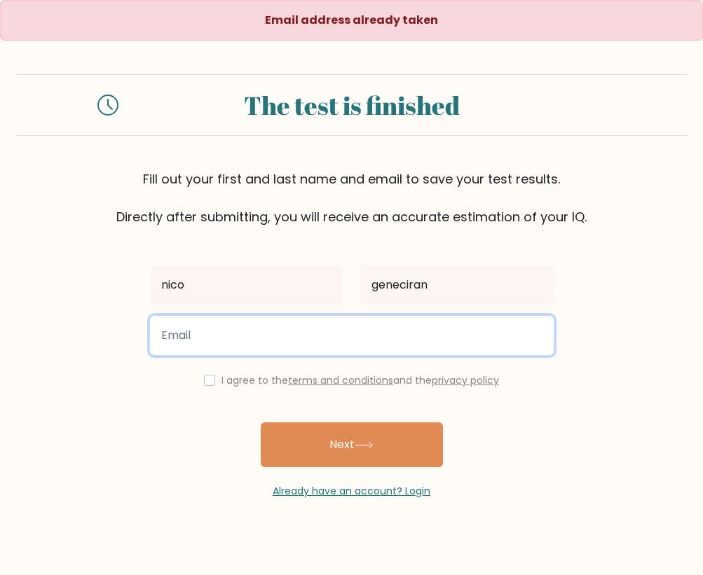
click at [420, 334] on input "email" at bounding box center [351, 335] width 403 height 39
type input "n"
click at [257, 333] on input "[EMAIL_ADDRESS][DOMAIN_NAME]" at bounding box center [351, 335] width 403 height 39
click at [253, 334] on input "[EMAIL_ADDRESS][DOMAIN_NAME]" at bounding box center [351, 335] width 403 height 39
type input "[EMAIL_ADDRESS][DOMAIN_NAME]"
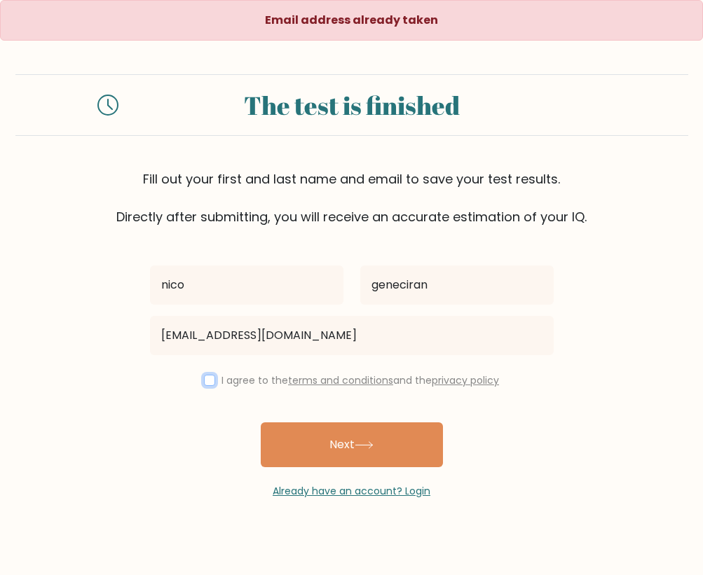
click at [207, 378] on input "checkbox" at bounding box center [209, 380] width 11 height 11
checkbox input "true"
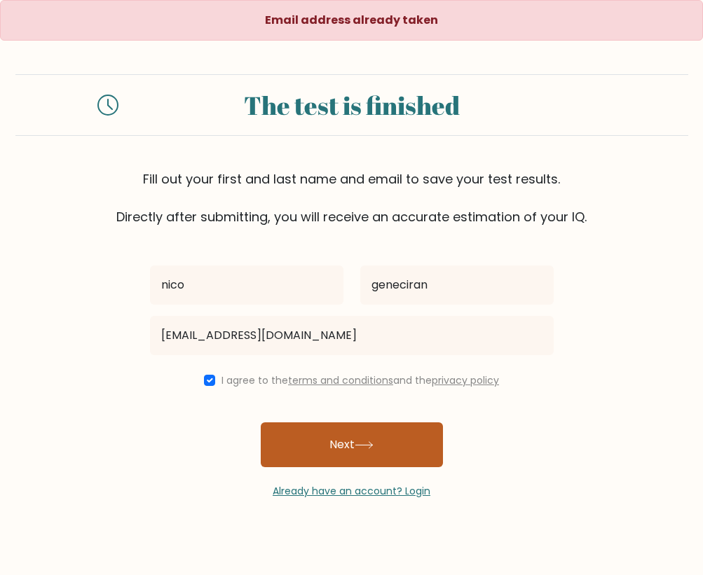
click at [297, 432] on button "Next" at bounding box center [352, 444] width 182 height 45
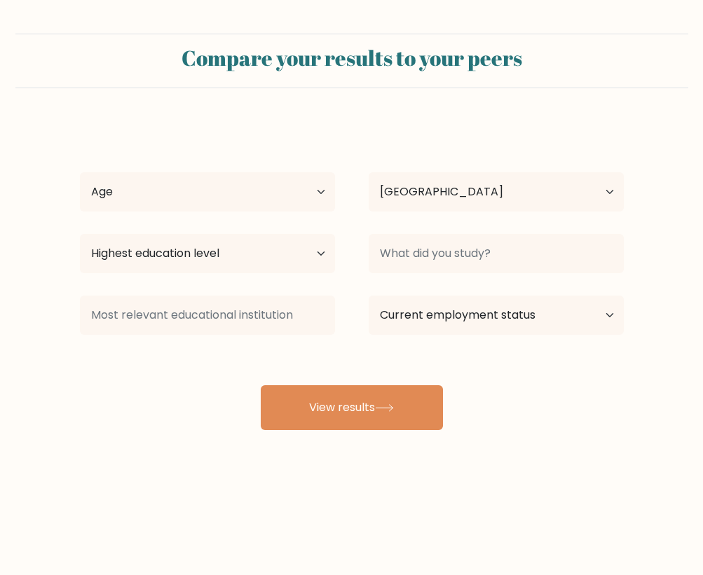
select select "PH"
click at [280, 200] on select "Age Under 18 years old 18-24 years old 25-34 years old 35-44 years old 45-54 ye…" at bounding box center [207, 191] width 255 height 39
select select "18_24"
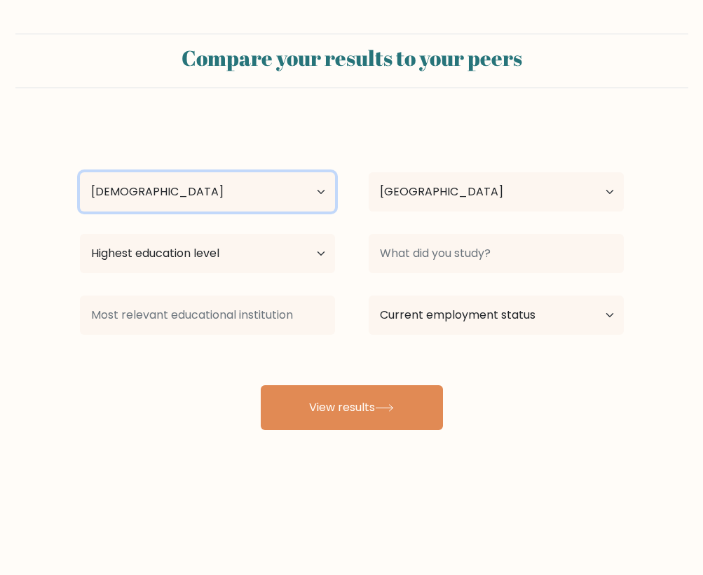
click at [80, 172] on select "Age Under 18 years old 18-24 years old 25-34 years old 35-44 years old 45-54 ye…" at bounding box center [207, 191] width 255 height 39
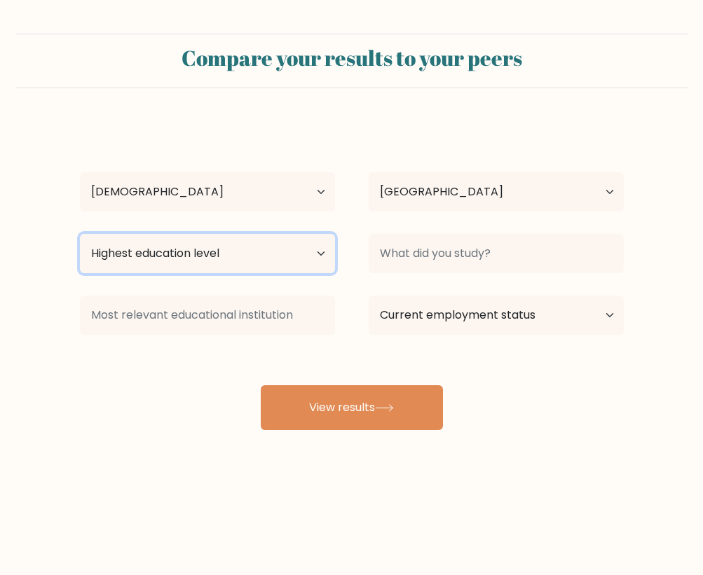
click at [256, 256] on select "Highest education level No schooling Primary Lower Secondary Upper Secondary Oc…" at bounding box center [207, 253] width 255 height 39
select select "bachelors_degree"
click at [80, 234] on select "Highest education level No schooling Primary Lower Secondary Upper Secondary Oc…" at bounding box center [207, 253] width 255 height 39
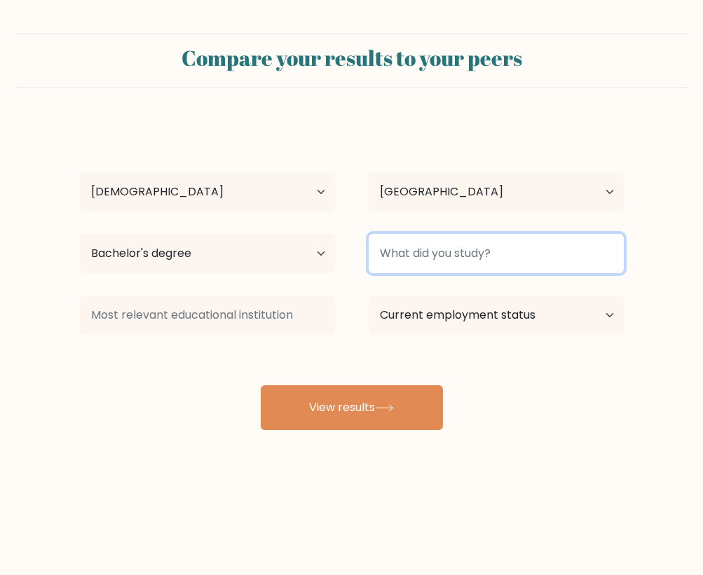
click at [413, 261] on input at bounding box center [495, 253] width 255 height 39
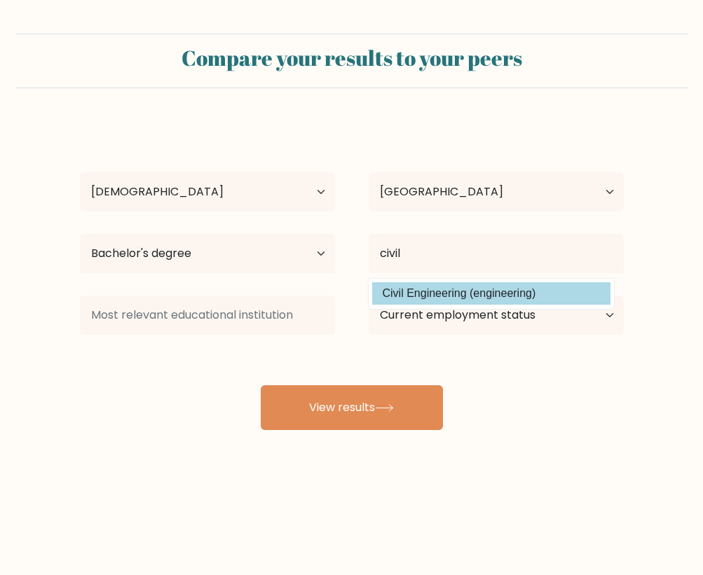
click at [403, 298] on option "Civil Engineering (engineering)" at bounding box center [491, 293] width 238 height 22
type input "Civil Engineering"
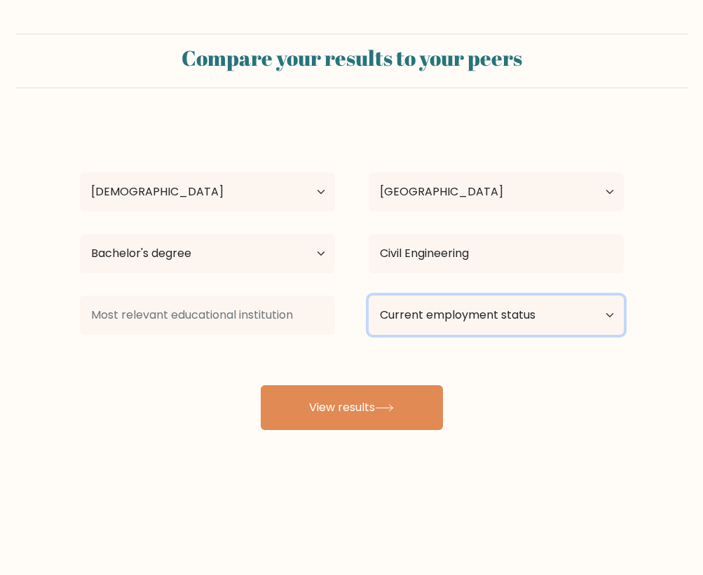
click at [409, 325] on select "Current employment status Employed Student Retired Other / prefer not to answer" at bounding box center [495, 315] width 255 height 39
select select "student"
click at [368, 296] on select "Current employment status Employed Student Retired Other / prefer not to answer" at bounding box center [495, 315] width 255 height 39
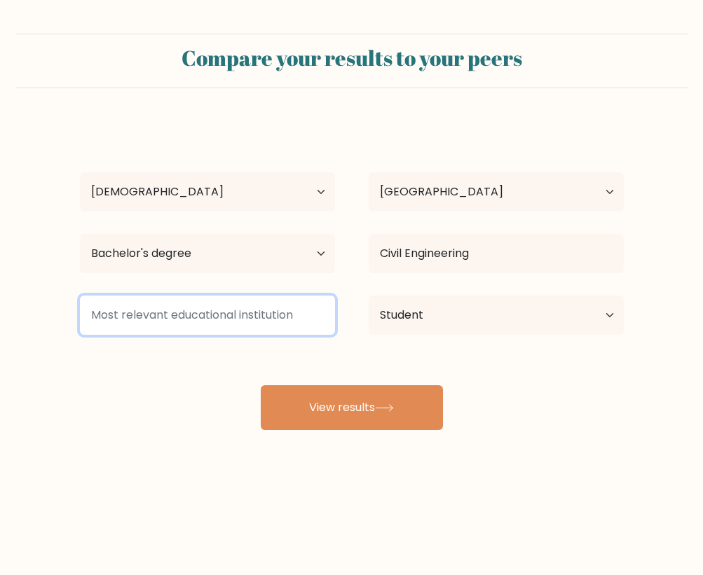
click at [235, 310] on input at bounding box center [207, 315] width 255 height 39
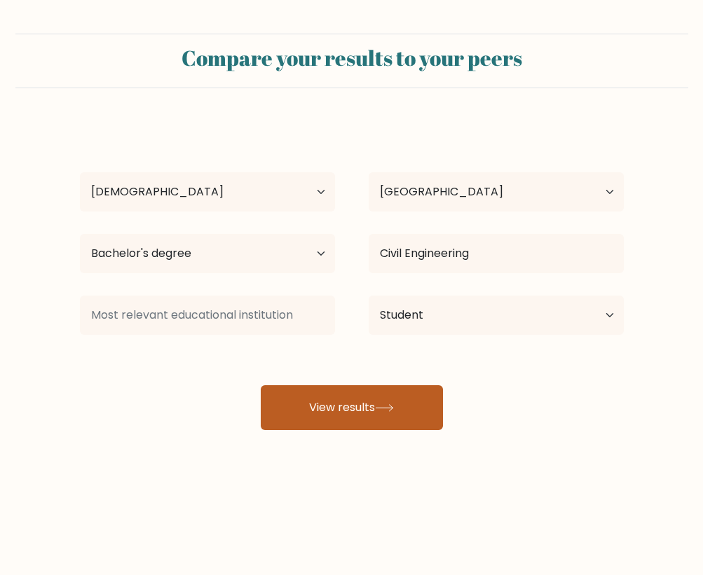
click at [317, 423] on button "View results" at bounding box center [352, 407] width 182 height 45
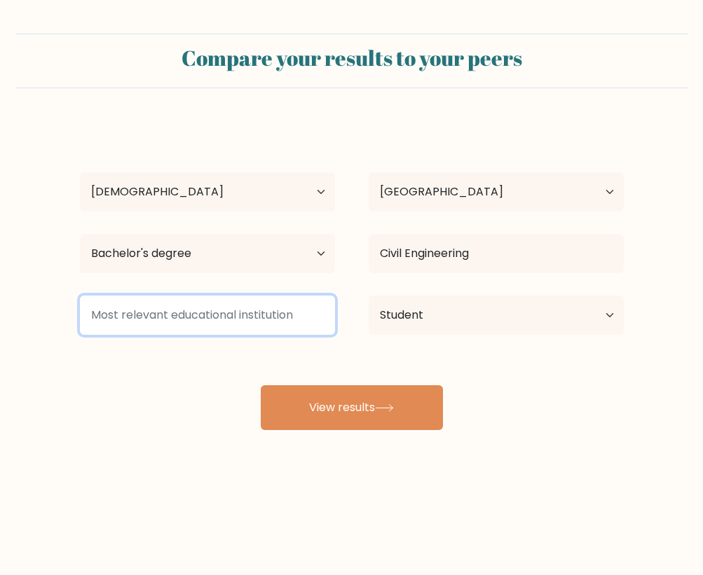
click at [273, 315] on input at bounding box center [207, 315] width 255 height 39
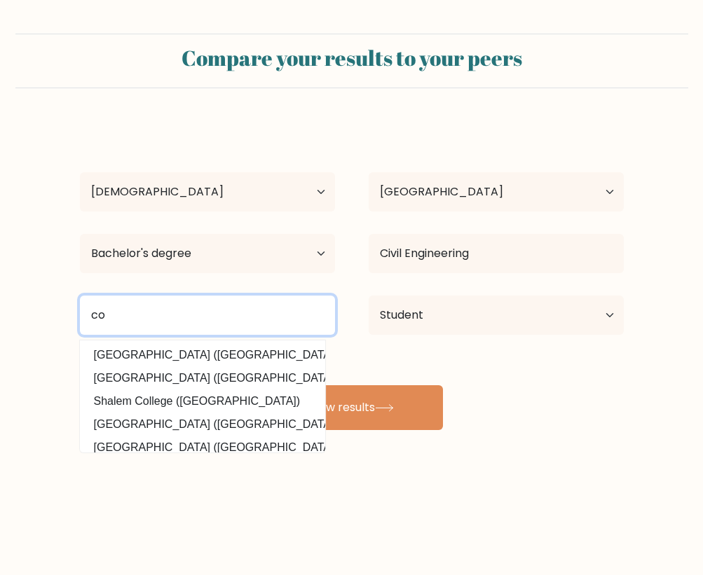
type input "c"
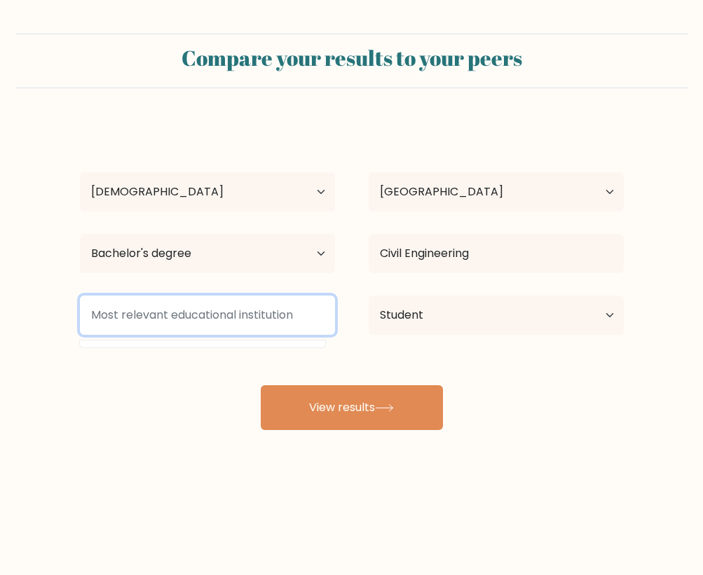
type input "u"
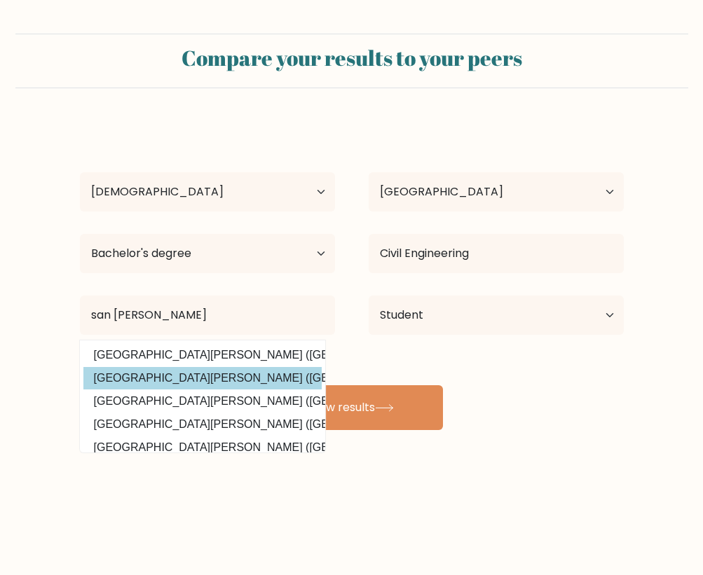
click at [165, 385] on option "University of San Carlos (Philippines)" at bounding box center [202, 378] width 238 height 22
type input "[GEOGRAPHIC_DATA][PERSON_NAME]"
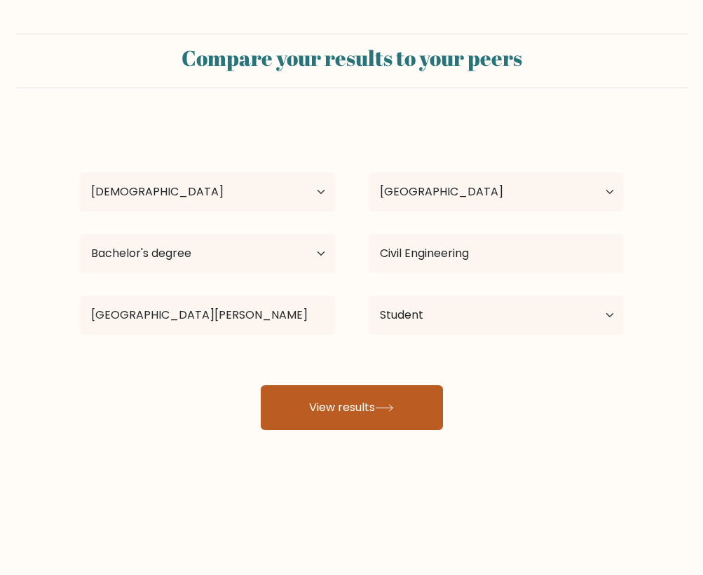
click at [296, 403] on button "View results" at bounding box center [352, 407] width 182 height 45
